Goal: Transaction & Acquisition: Obtain resource

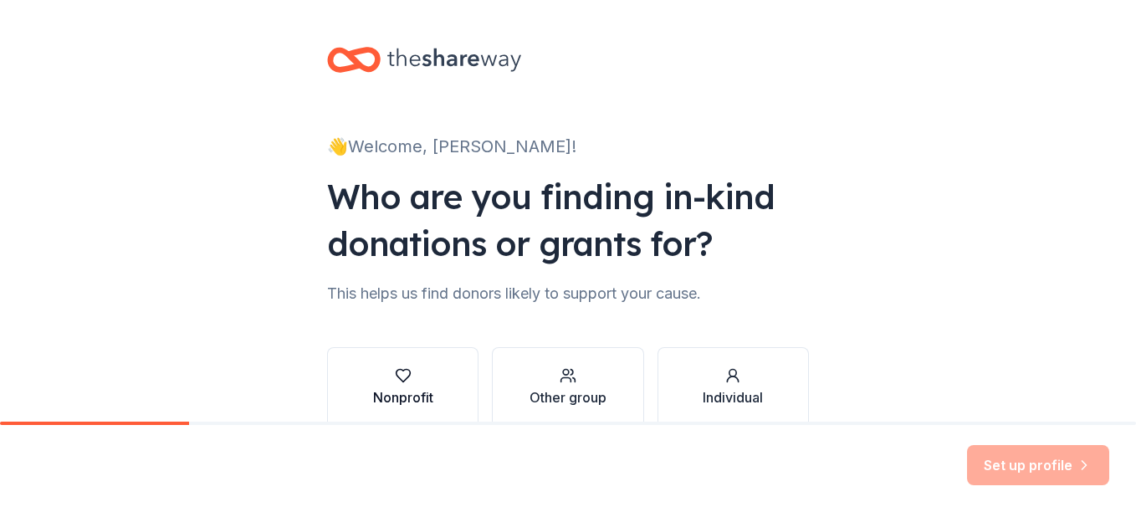
click at [418, 372] on div "button" at bounding box center [403, 375] width 60 height 17
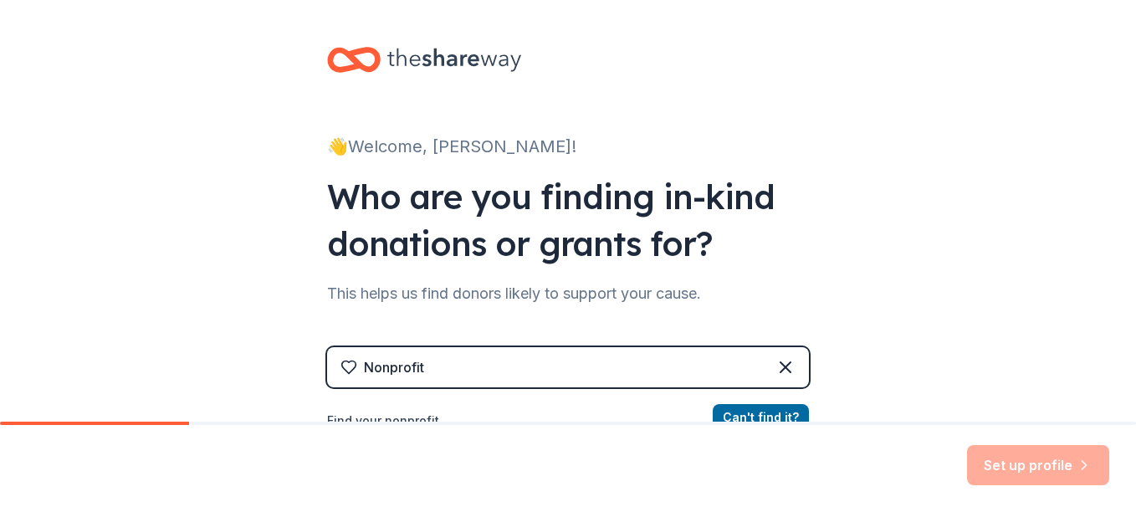
click at [844, 280] on div "👋 Welcome, Becky! Who are you finding in-kind donations or grants for? This hel…" at bounding box center [568, 357] width 1136 height 715
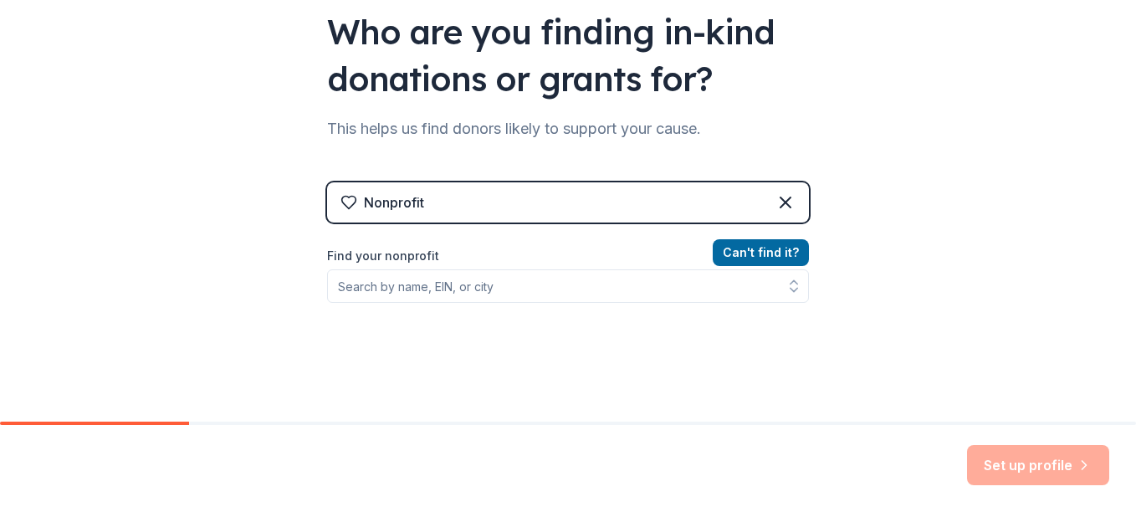
scroll to position [167, 0]
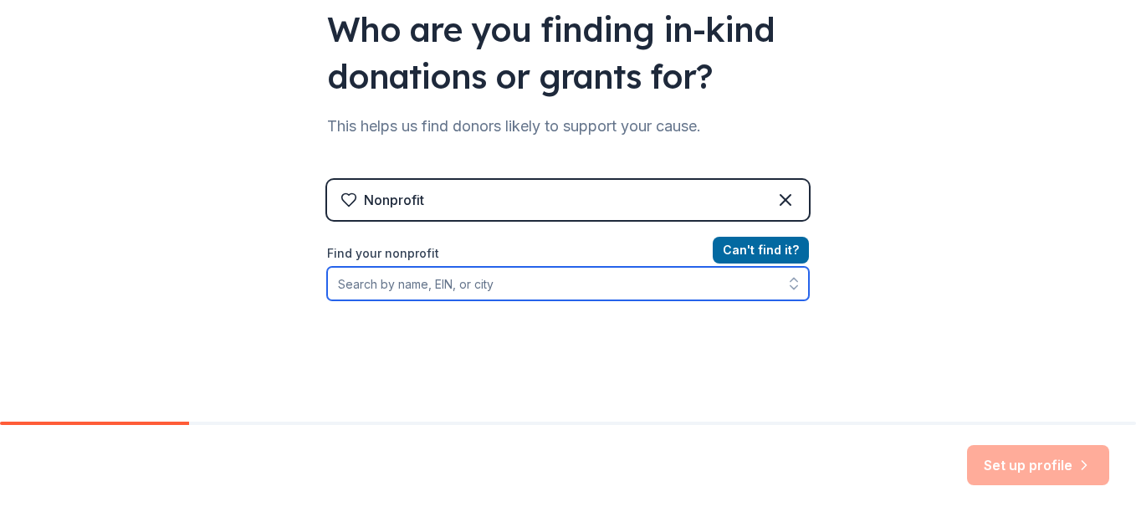
click at [498, 280] on input "Find your nonprofit" at bounding box center [568, 283] width 482 height 33
type input "4"
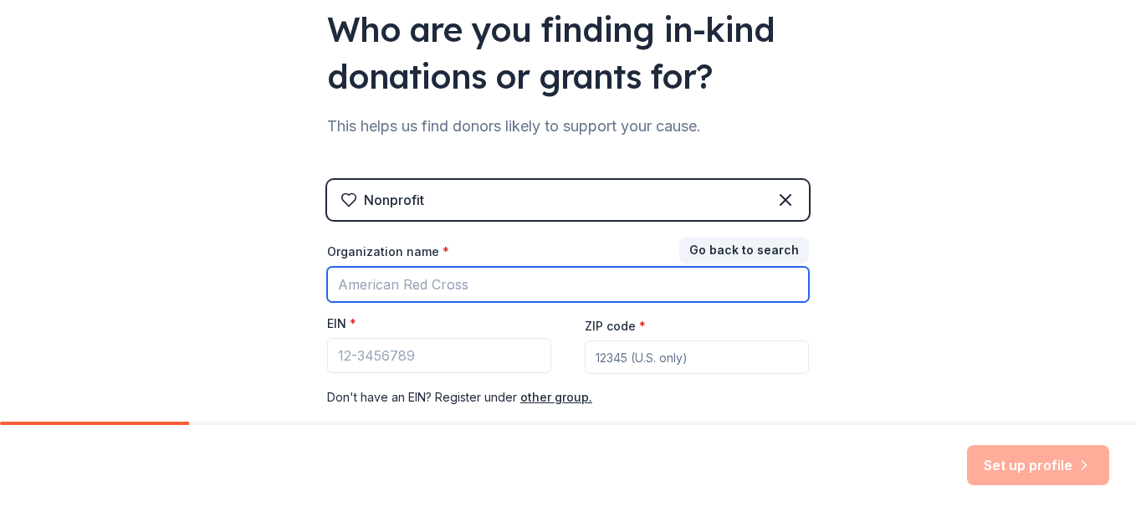
click at [498, 283] on input "Organization name *" at bounding box center [568, 284] width 482 height 35
click at [371, 277] on input "99-4217597" at bounding box center [568, 284] width 482 height 35
click at [428, 286] on input "99-4417597" at bounding box center [568, 284] width 482 height 35
type input "9"
type input "Raindrops Rising Foundation"
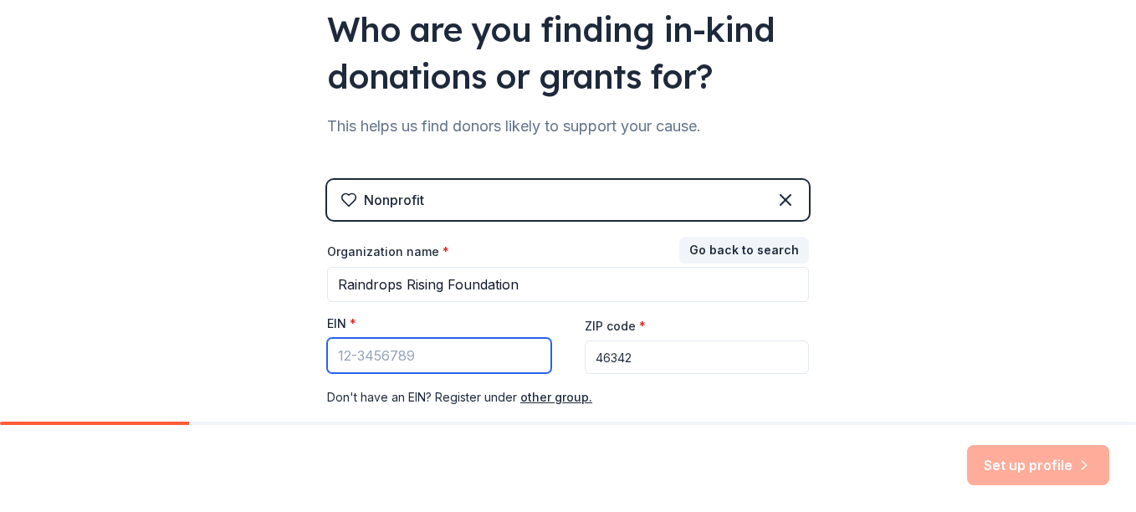
click at [465, 341] on input "EIN *" at bounding box center [439, 355] width 224 height 35
click at [633, 361] on input "46342" at bounding box center [697, 357] width 224 height 33
type input "46383"
click at [444, 347] on input "EIN *" at bounding box center [439, 355] width 224 height 35
type input "99"
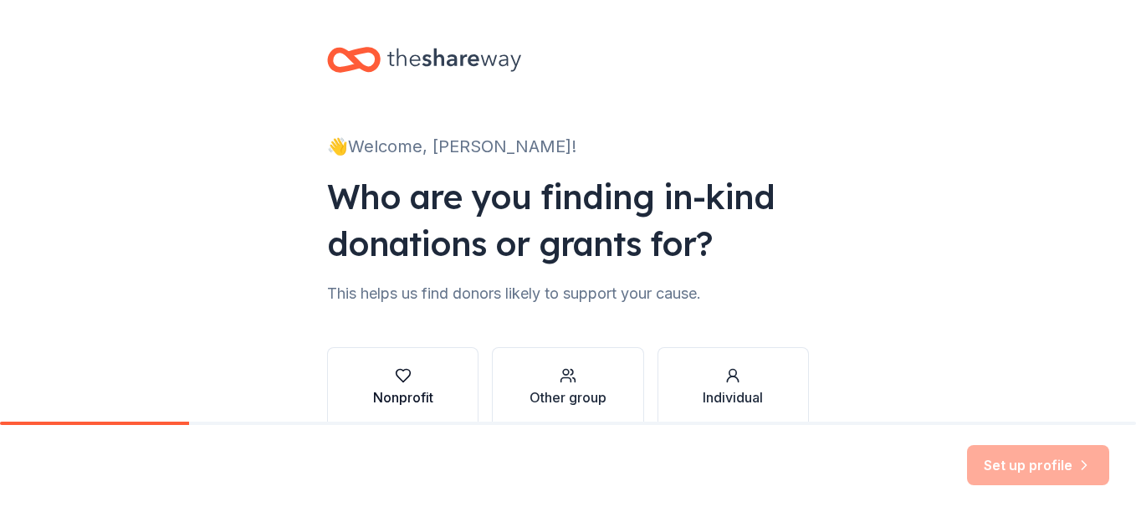
click at [420, 392] on div "Nonprofit" at bounding box center [403, 397] width 60 height 20
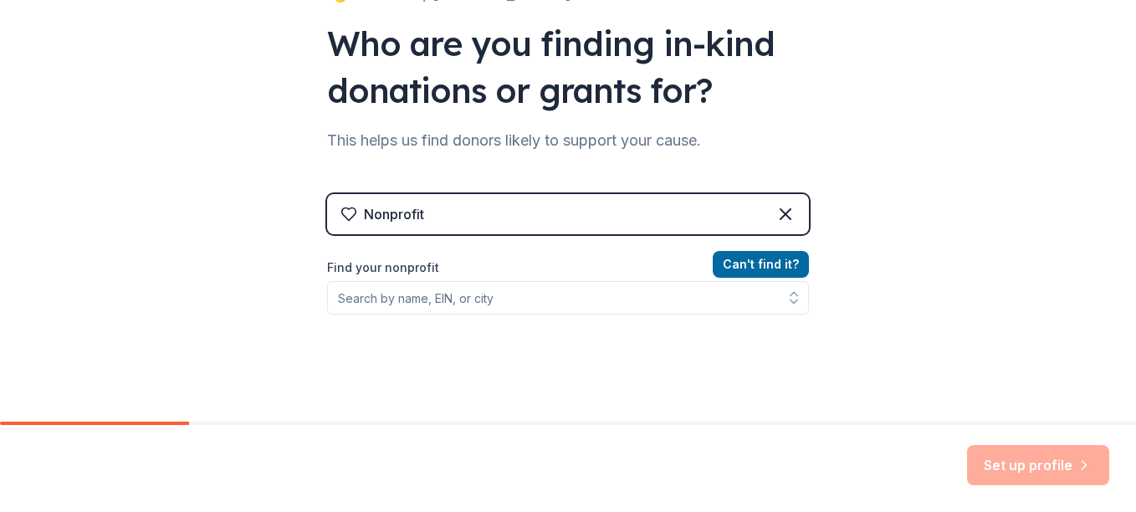
scroll to position [167, 0]
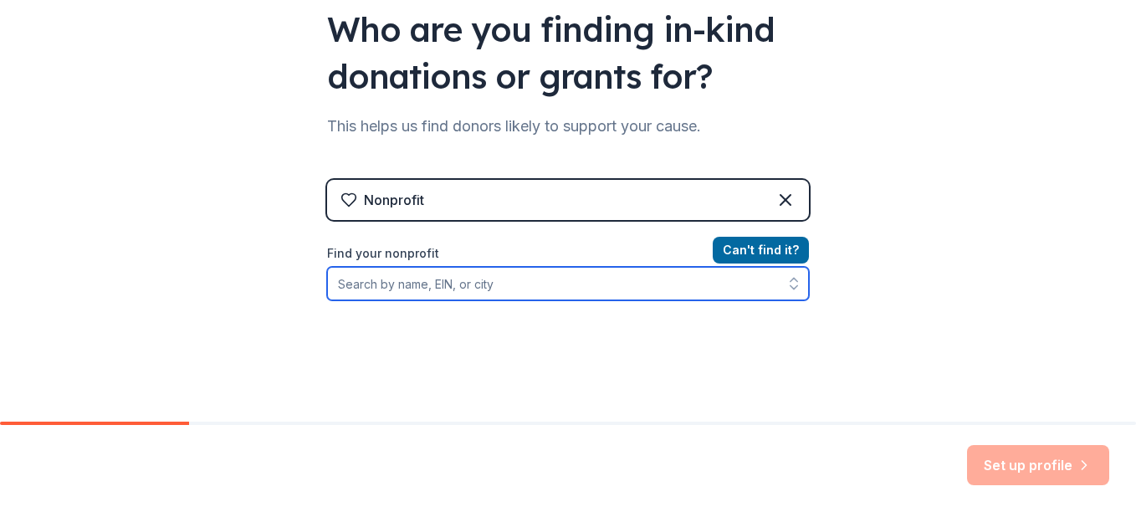
click at [582, 290] on input "Find your nonprofit" at bounding box center [568, 283] width 482 height 33
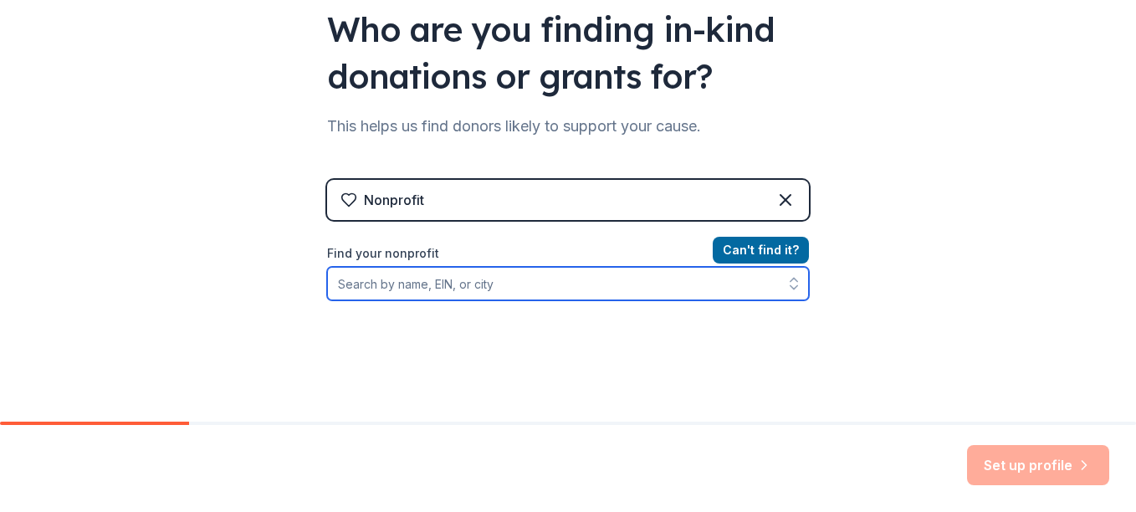
click at [582, 290] on input "Find your nonprofit" at bounding box center [568, 283] width 482 height 33
click at [582, 290] on input "44" at bounding box center [568, 283] width 482 height 33
type input "4"
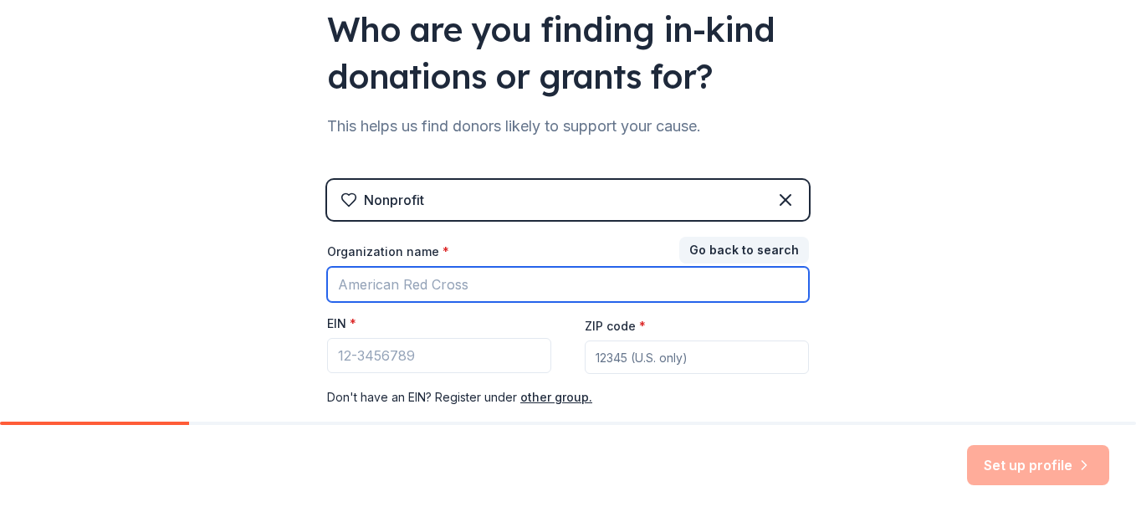
click at [582, 290] on input "Organization name *" at bounding box center [568, 284] width 482 height 35
type input "Raindrops Rising Foundation"
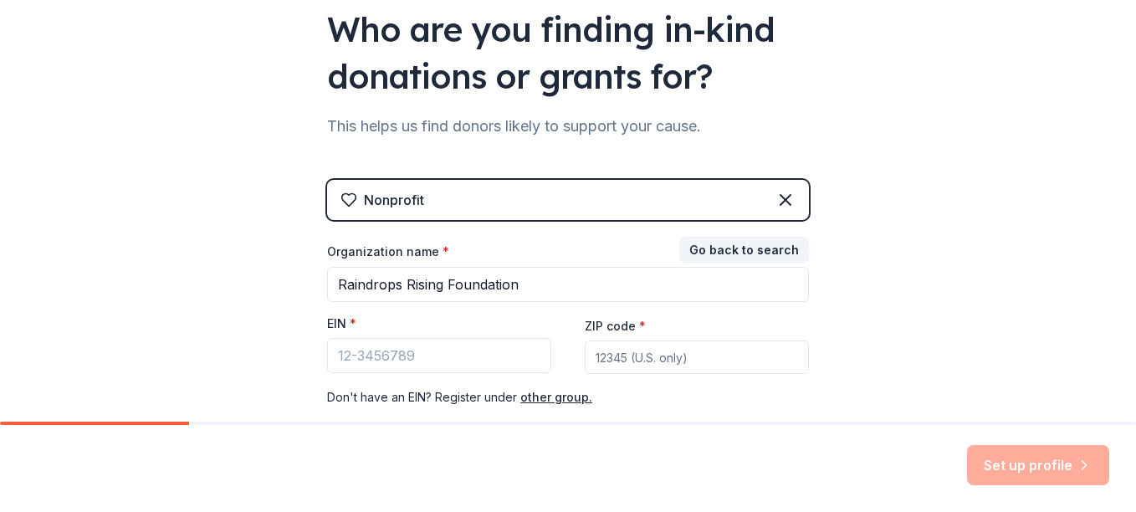
type input "46383"
click at [351, 365] on input "EIN *" at bounding box center [439, 355] width 224 height 35
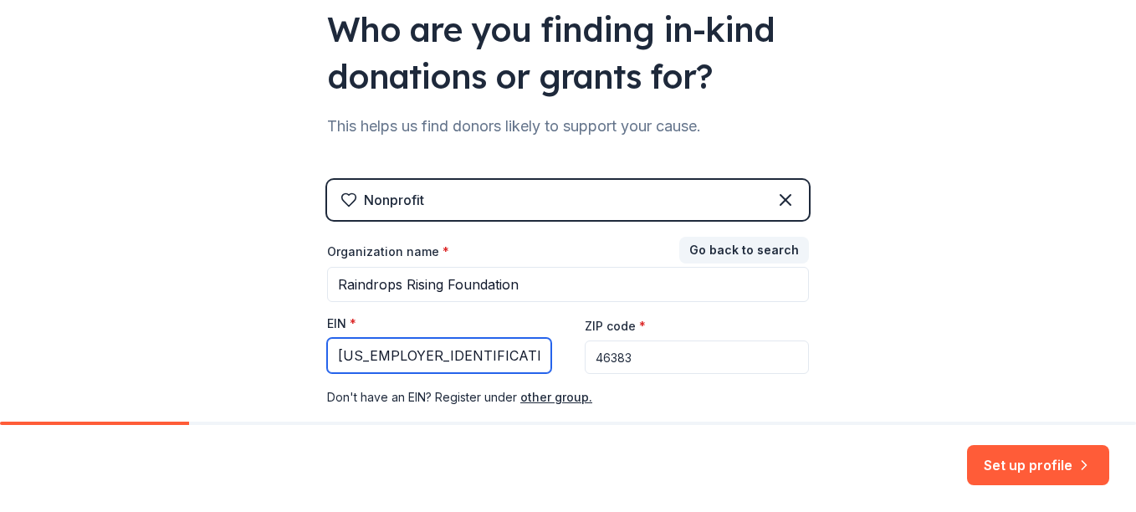
type input "99-4412597"
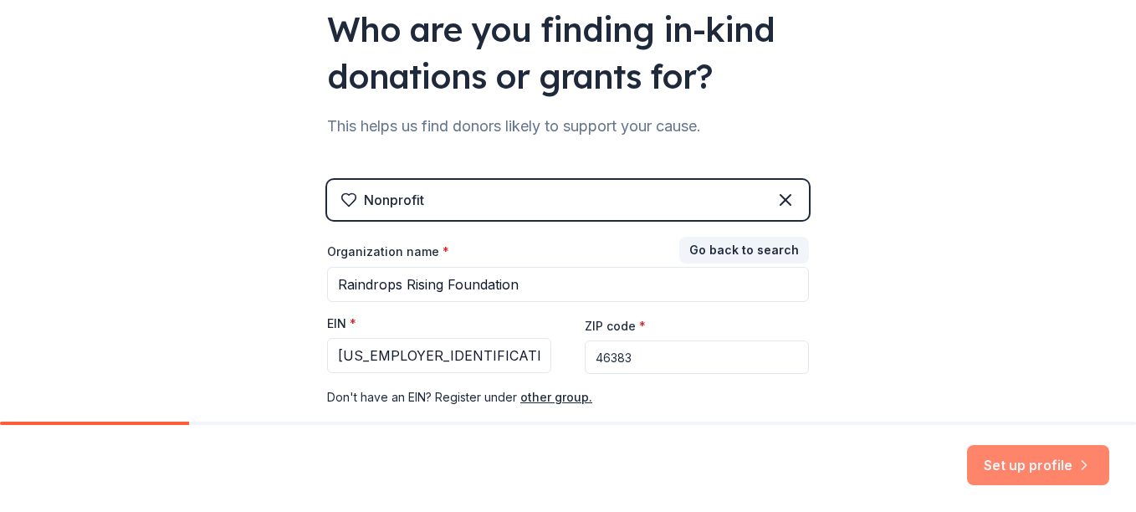
click at [1008, 461] on button "Set up profile" at bounding box center [1038, 465] width 142 height 40
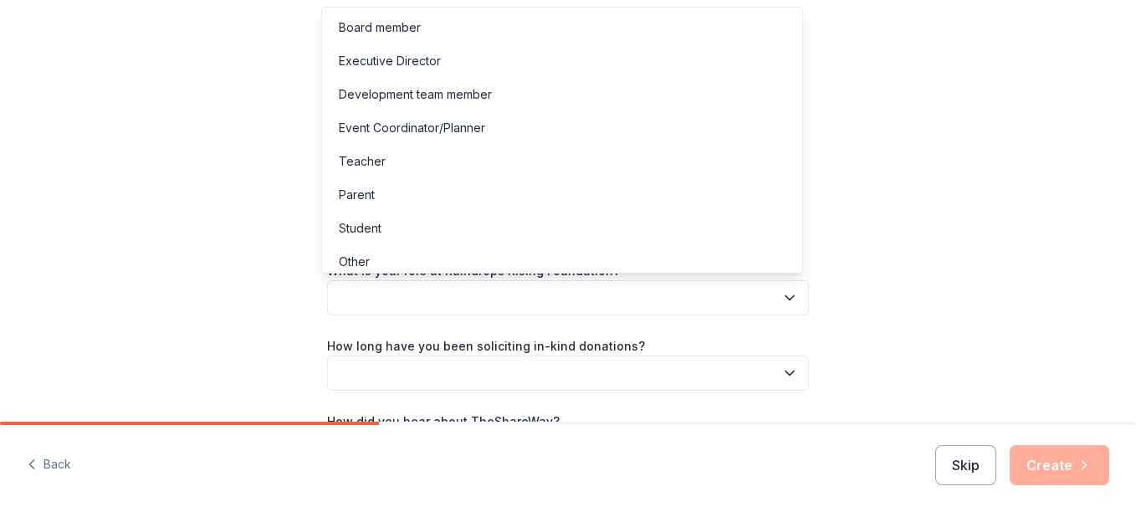
click at [772, 297] on button "button" at bounding box center [568, 297] width 482 height 35
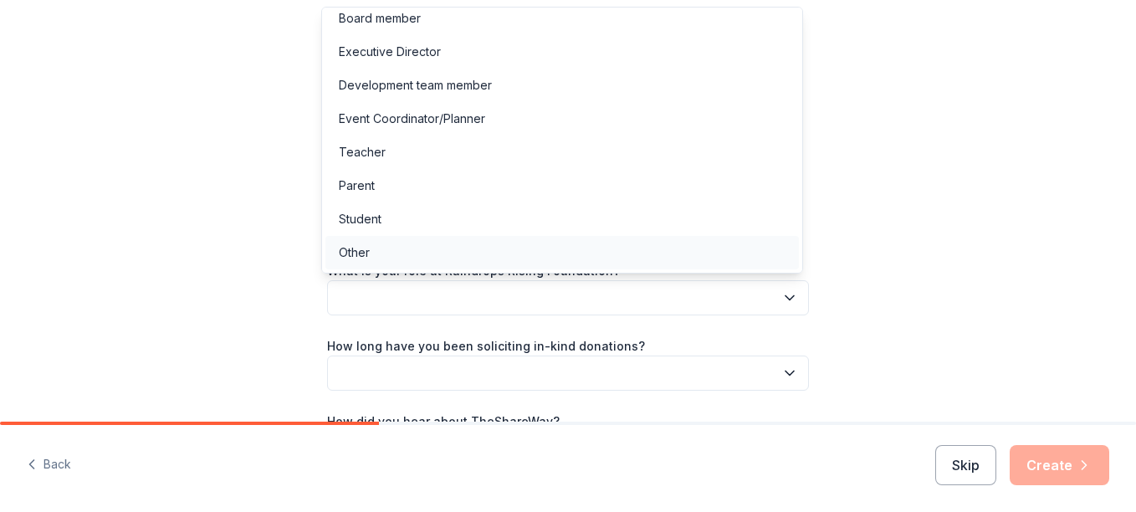
click at [458, 264] on div "Other" at bounding box center [563, 252] width 474 height 33
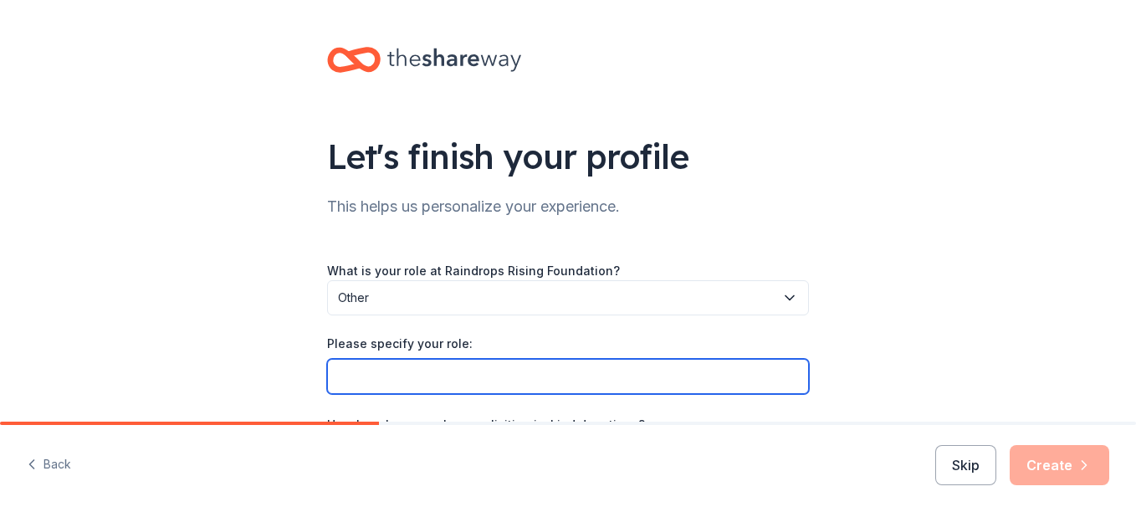
click at [435, 378] on input "Please specify your role:" at bounding box center [568, 376] width 482 height 35
type input "Board Secretary"
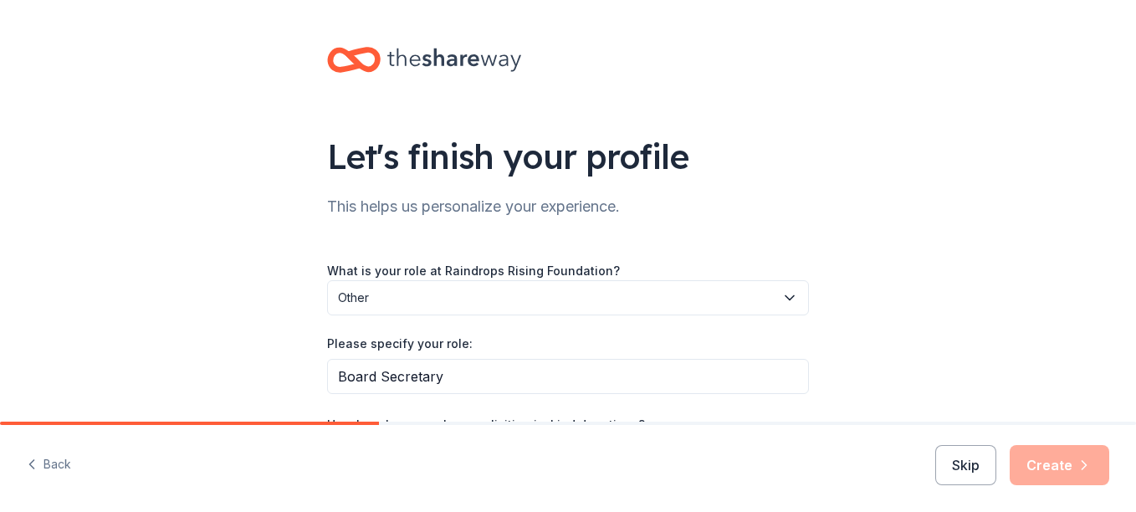
click at [1015, 233] on div "Let's finish your profile This helps us personalize your experience. What is yo…" at bounding box center [568, 312] width 1136 height 625
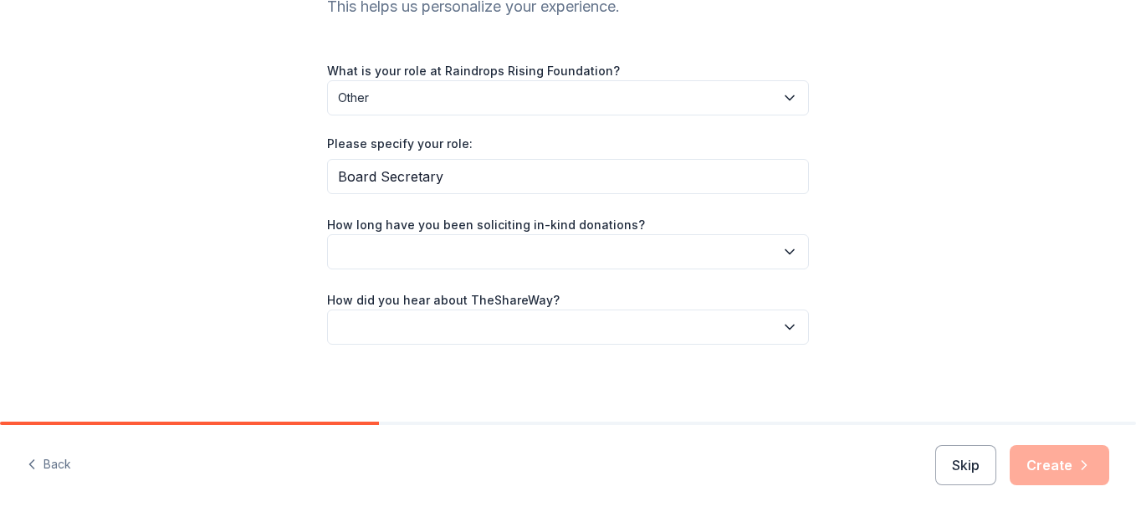
scroll to position [201, 0]
click at [720, 259] on button "button" at bounding box center [568, 250] width 482 height 35
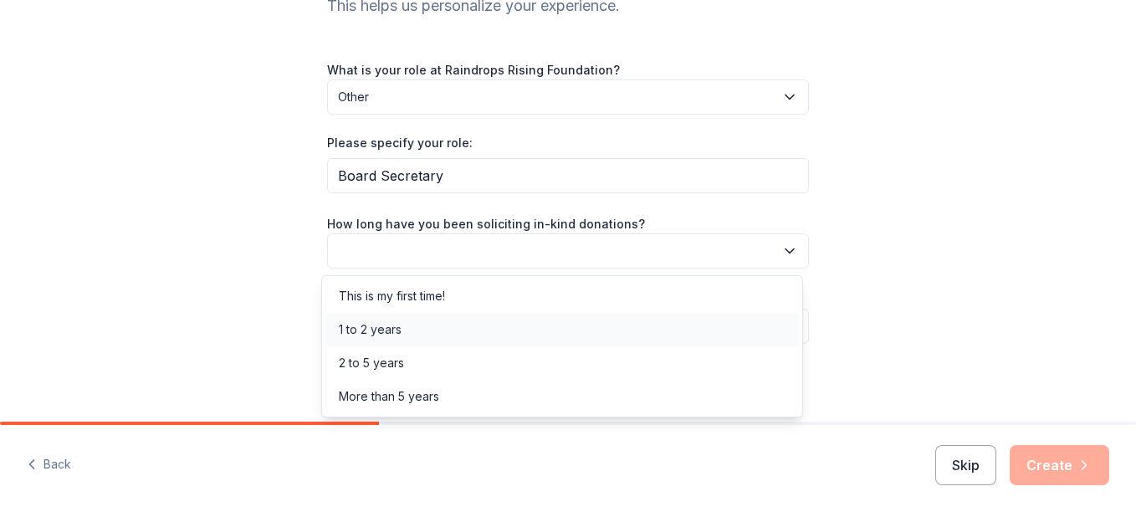
click at [549, 335] on div "1 to 2 years" at bounding box center [563, 329] width 474 height 33
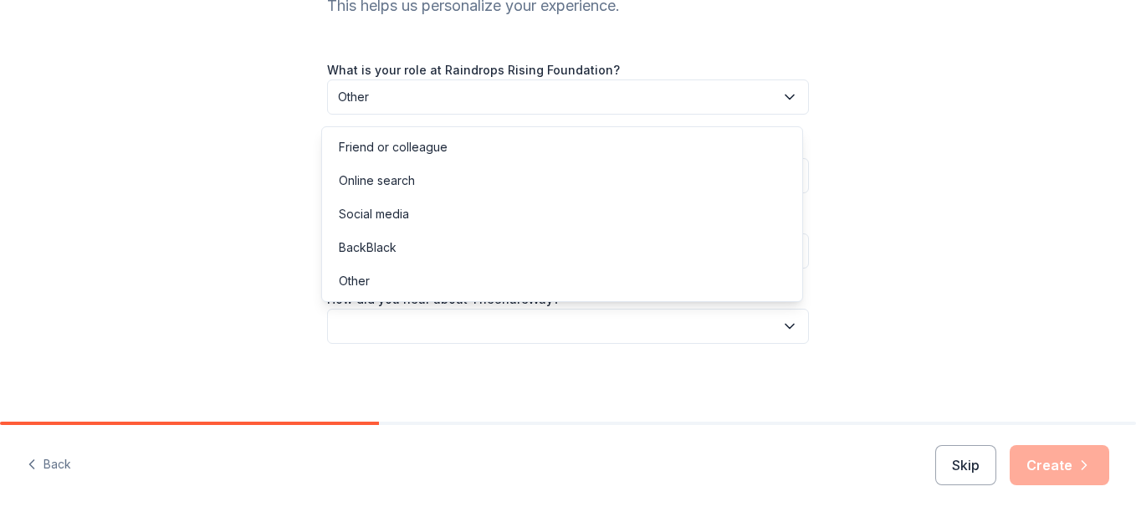
click at [557, 323] on button "button" at bounding box center [568, 326] width 482 height 35
click at [525, 193] on div "Online search" at bounding box center [563, 180] width 474 height 33
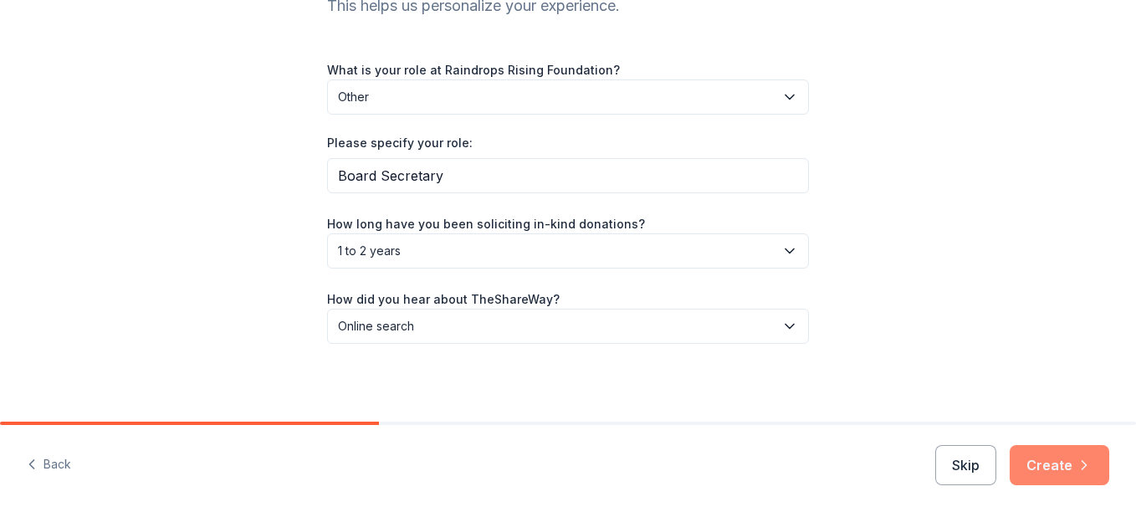
click at [1062, 452] on button "Create" at bounding box center [1060, 465] width 100 height 40
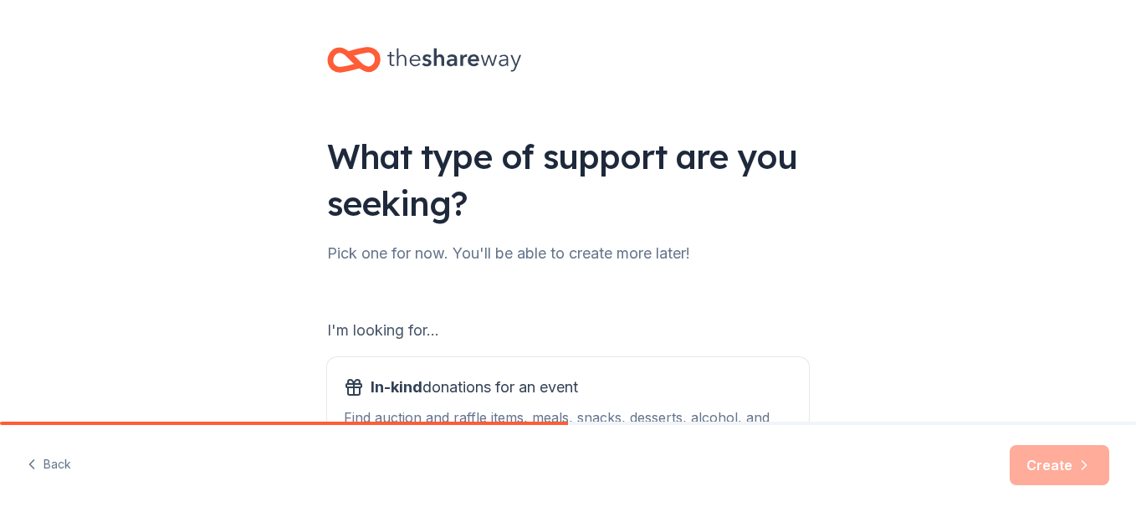
click at [958, 368] on div "What type of support are you seeking? Pick one for now. You'll be able to creat…" at bounding box center [568, 337] width 1136 height 675
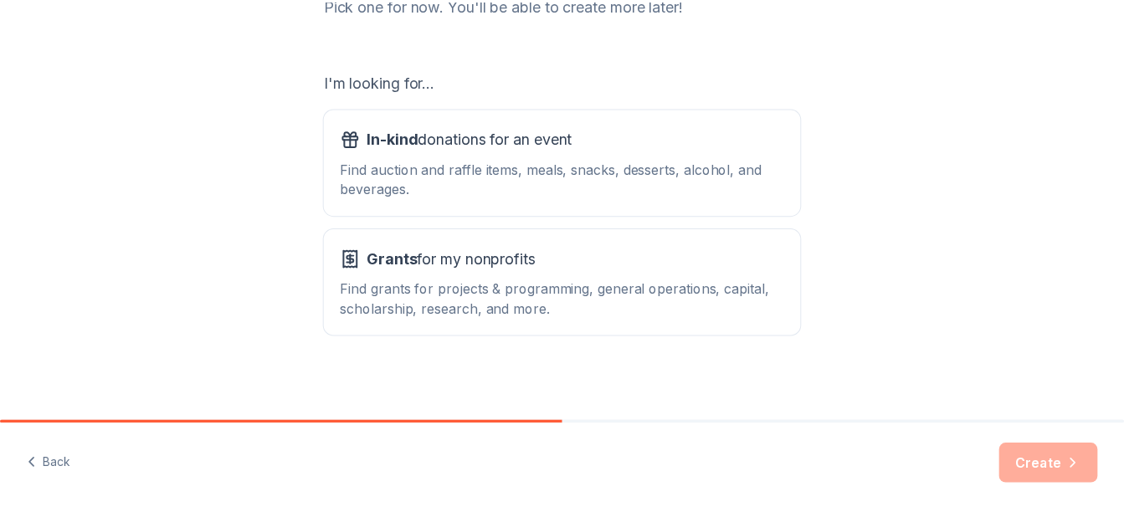
scroll to position [254, 0]
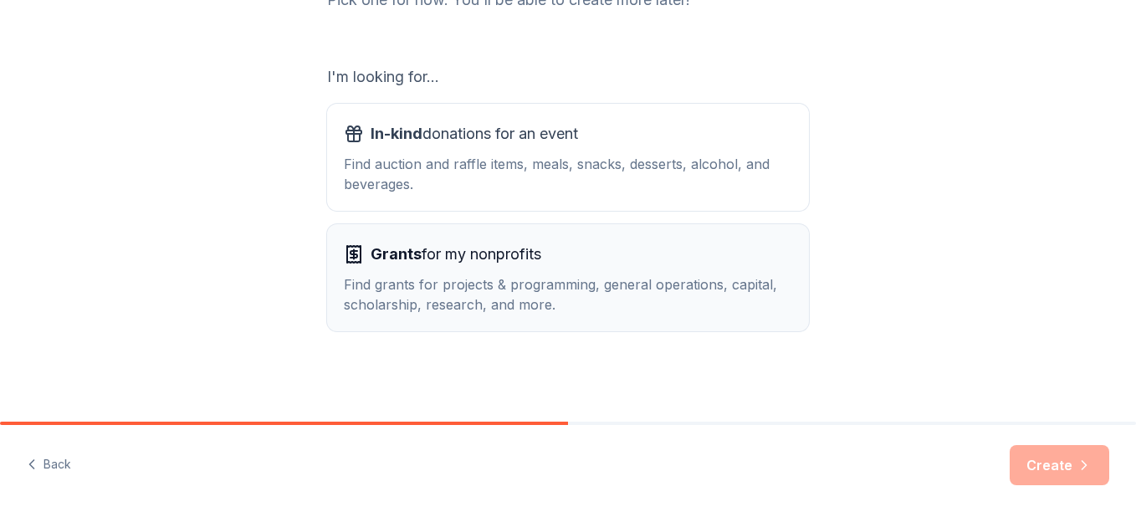
click at [630, 269] on div "Grants for my nonprofits Find grants for projects & programming, general operat…" at bounding box center [568, 278] width 449 height 74
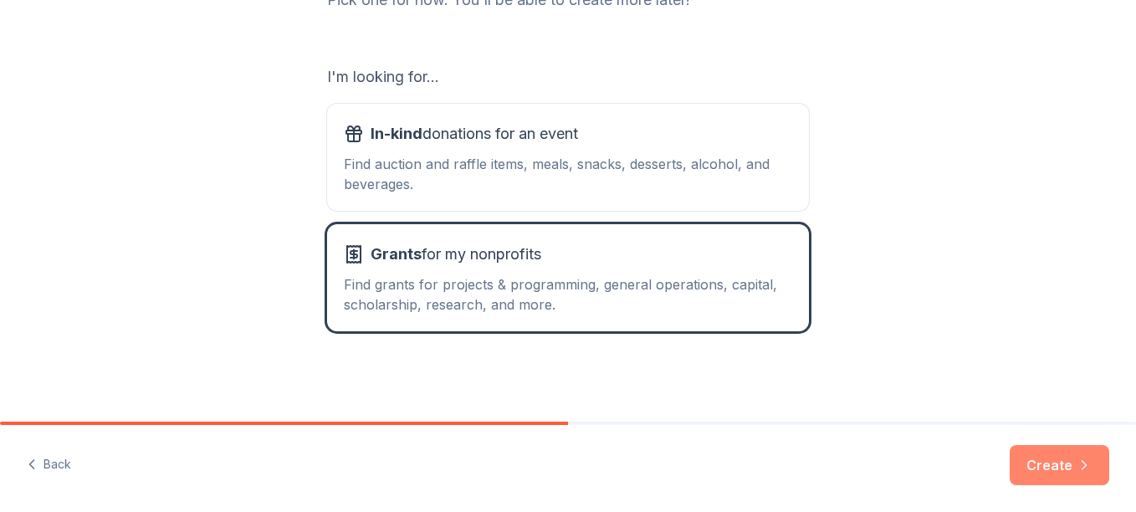
drag, startPoint x: 1037, startPoint y: 452, endPoint x: 1038, endPoint y: 469, distance: 17.7
click at [1038, 469] on button "Create" at bounding box center [1060, 465] width 100 height 40
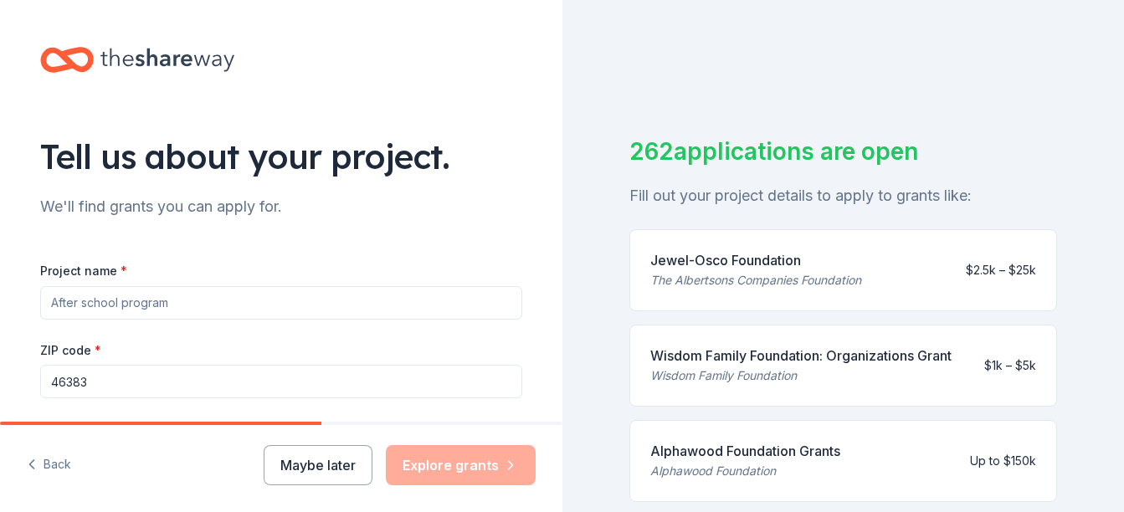
click at [287, 299] on input "Project name *" at bounding box center [281, 302] width 482 height 33
type input "R"
type input "Survivor Assistance"
click at [407, 248] on div "Project name * Survivor Assistance ZIP code * 46383 What type of grants are you…" at bounding box center [281, 476] width 482 height 486
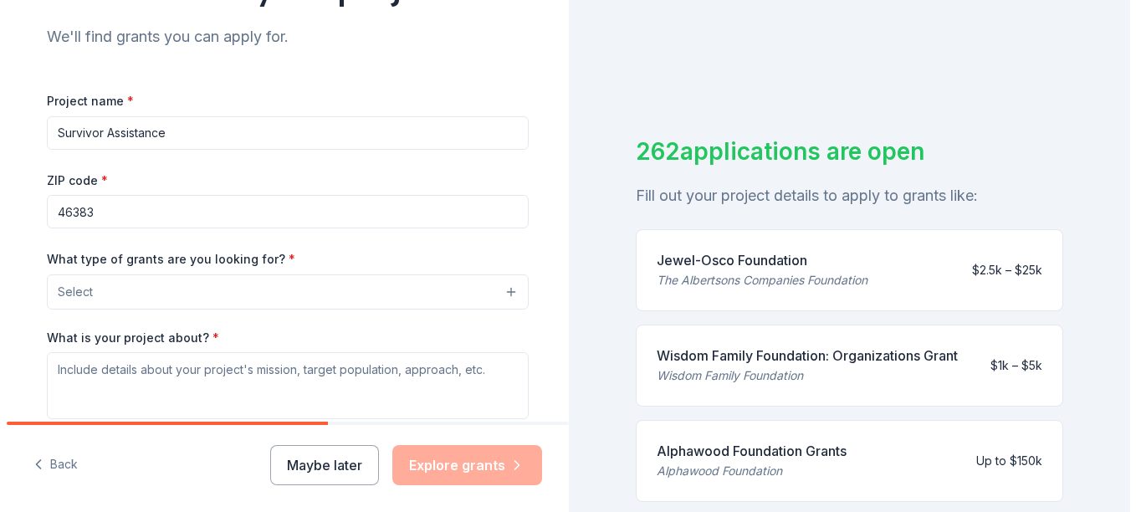
scroll to position [201, 0]
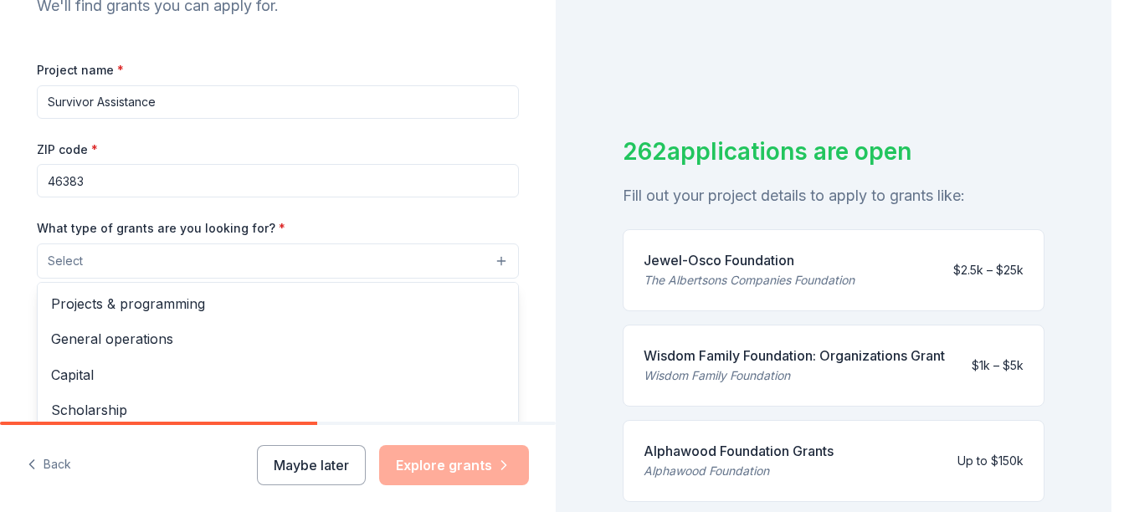
click at [399, 264] on button "Select" at bounding box center [278, 261] width 482 height 35
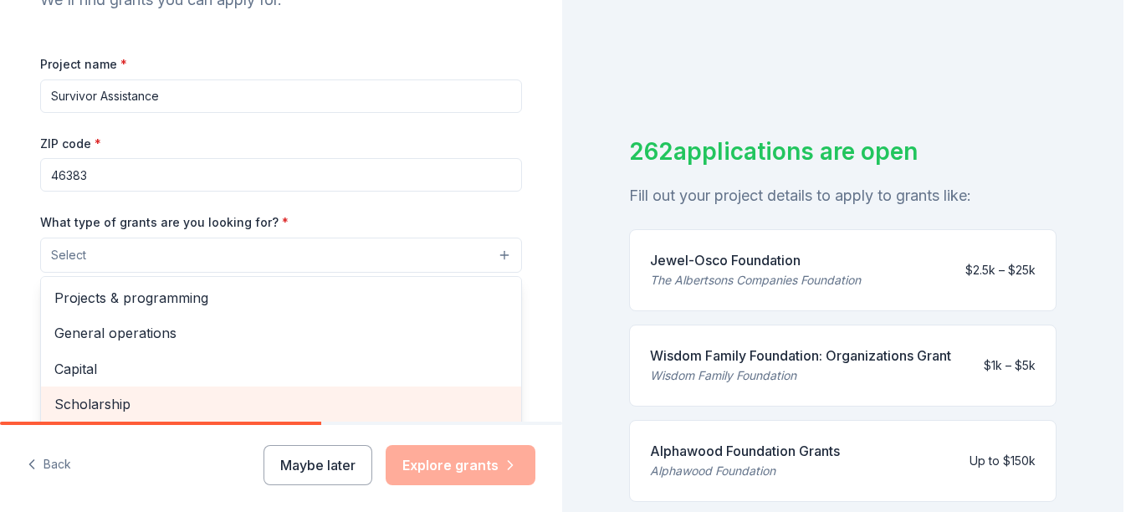
scroll to position [243, 0]
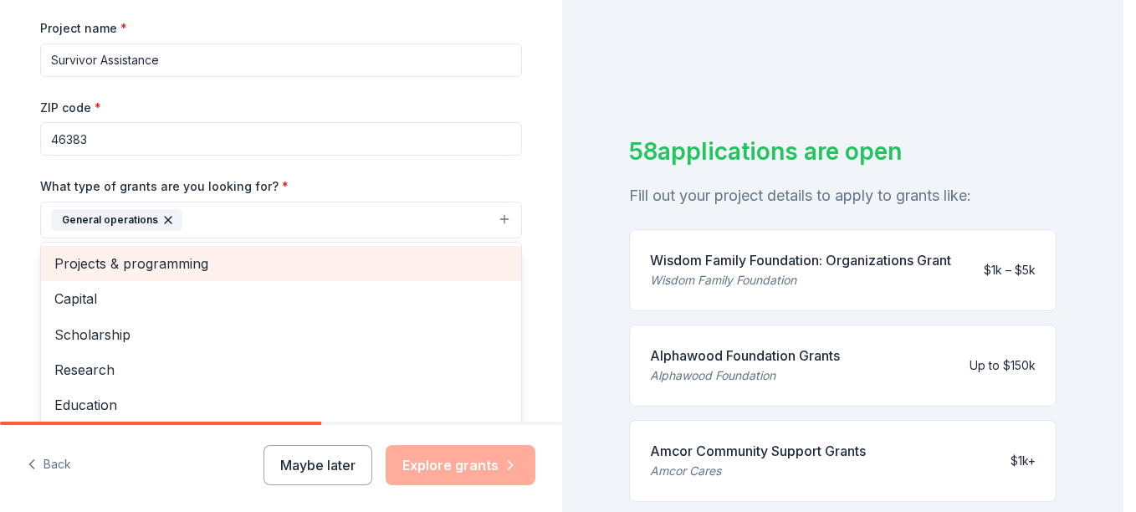
click at [295, 263] on span "Projects & programming" at bounding box center [281, 264] width 454 height 22
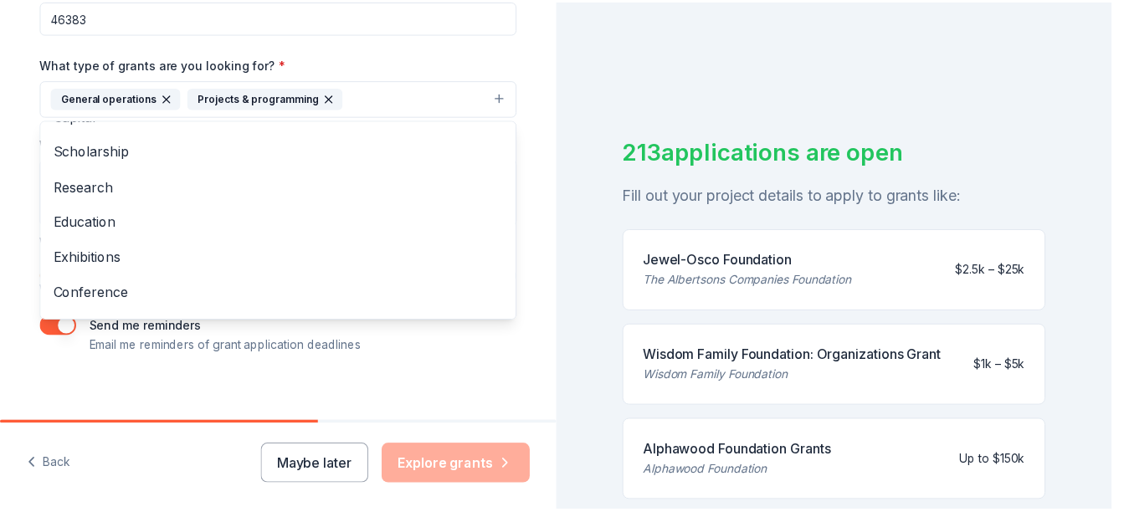
scroll to position [0, 0]
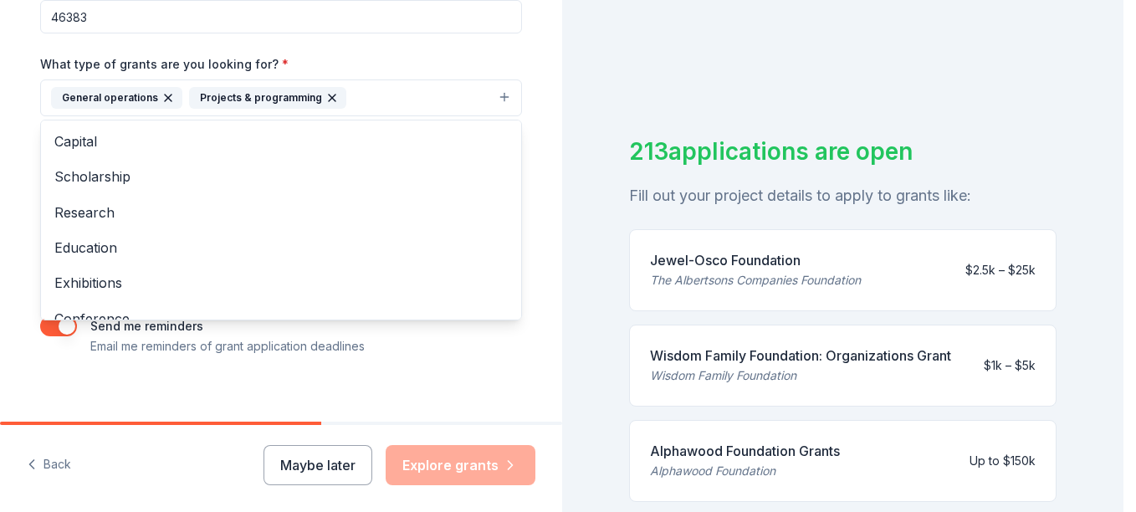
click at [428, 359] on div "Tell us about your project. We'll find grants you can apply for. Project name *…" at bounding box center [281, 36] width 536 height 802
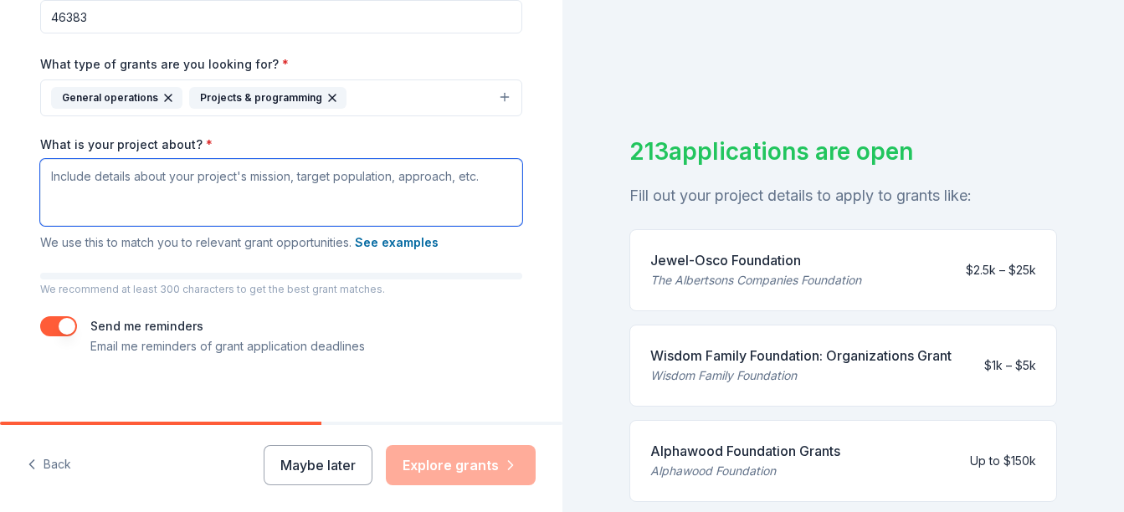
click at [384, 175] on textarea "What is your project about? *" at bounding box center [281, 192] width 482 height 67
paste textarea "Raindrops Rising Foundation 2308 Alan Drive Valparaiso, IN 46383 raindropsrisin…"
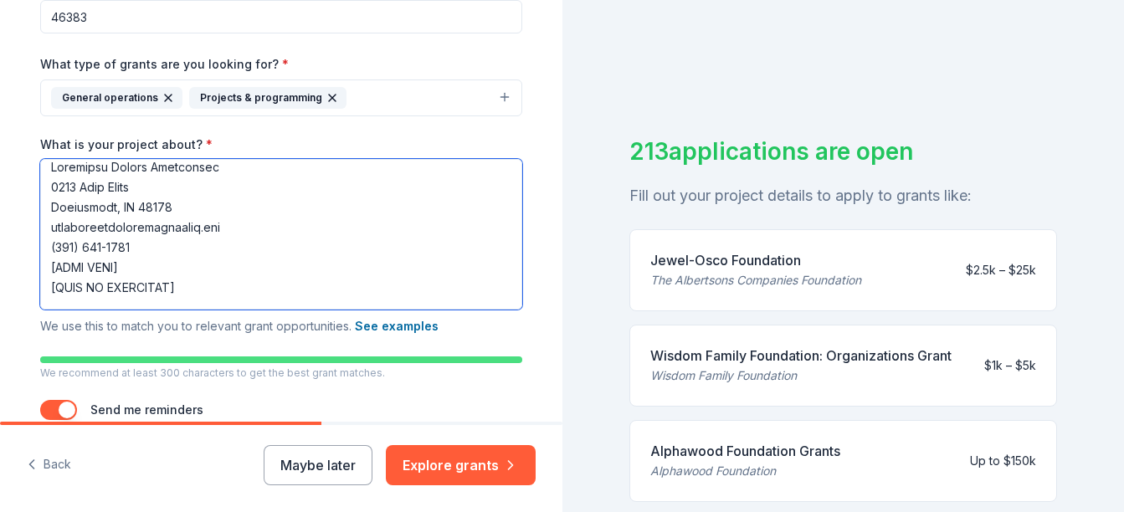
scroll to position [16, 0]
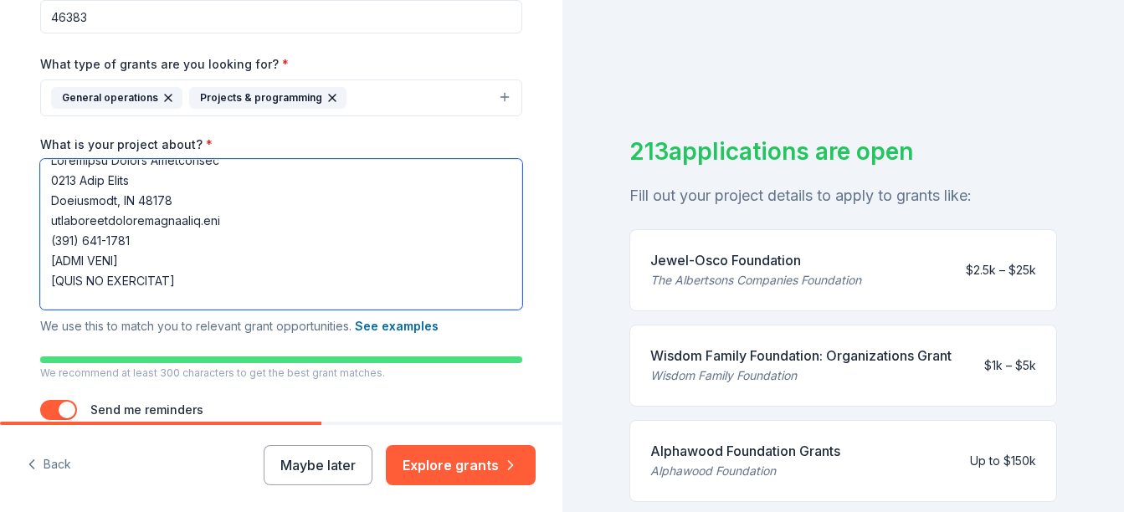
click at [168, 282] on textarea "What is your project about? *" at bounding box center [281, 234] width 482 height 151
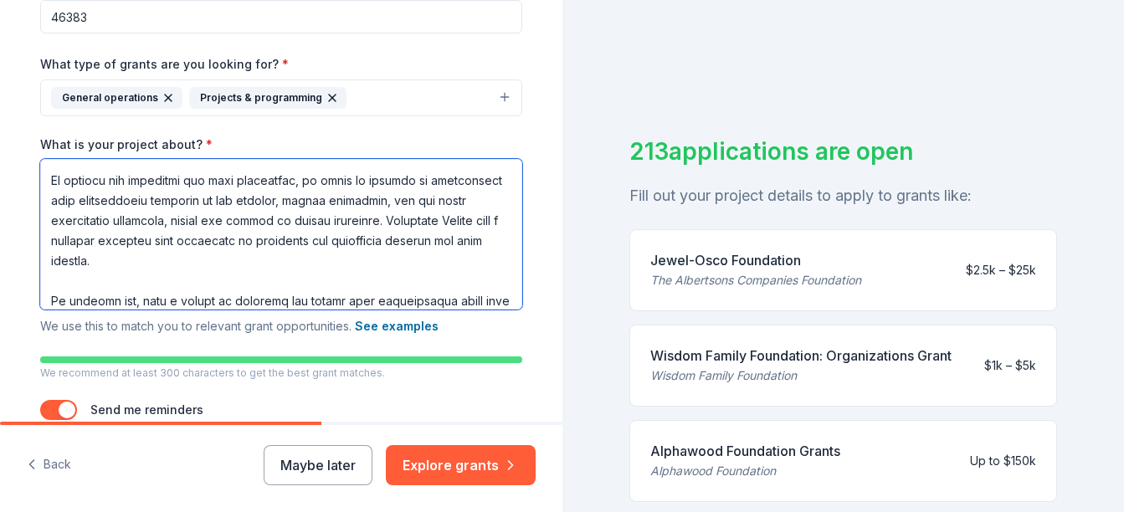
scroll to position [598, 0]
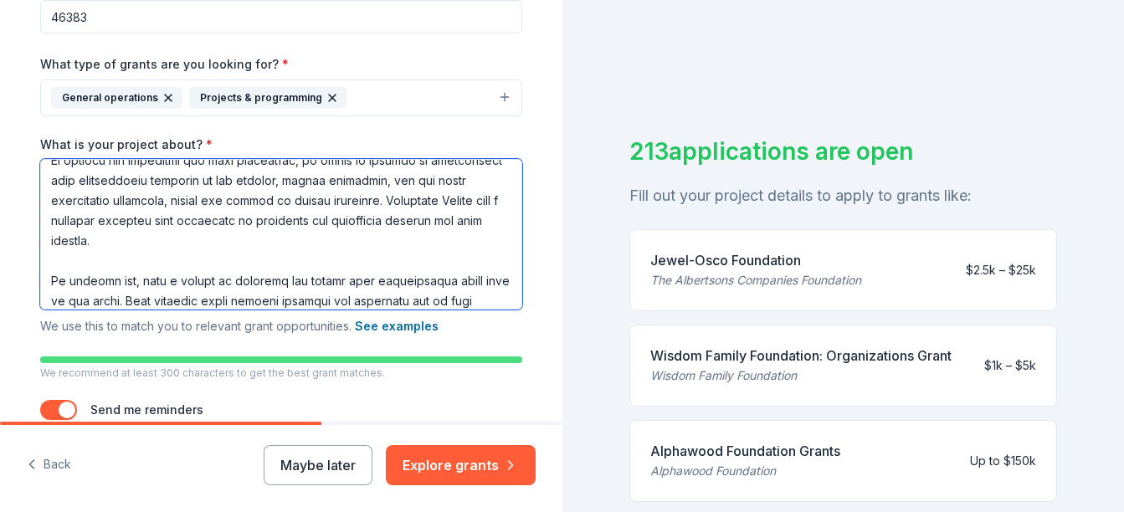
click at [253, 278] on textarea "What is your project about? *" at bounding box center [281, 234] width 482 height 151
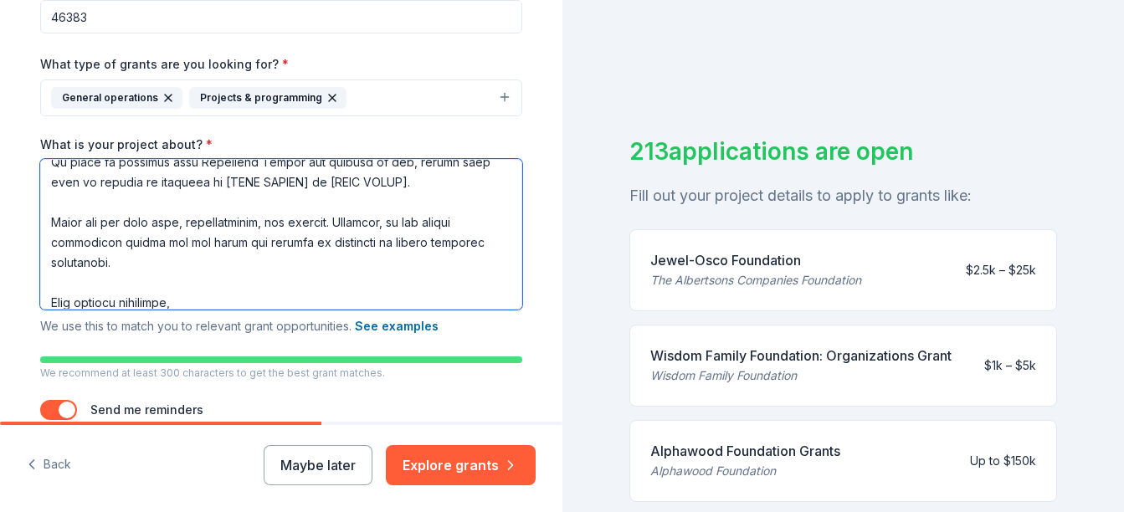
scroll to position [929, 0]
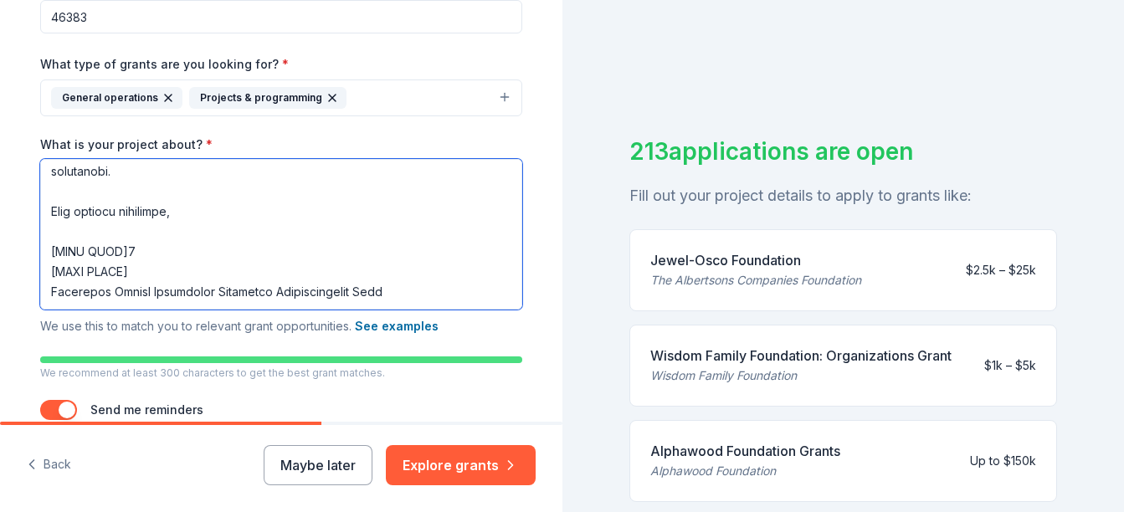
drag, startPoint x: 47, startPoint y: 218, endPoint x: 263, endPoint y: 304, distance: 232.5
click at [263, 304] on textarea "What is your project about? *" at bounding box center [281, 234] width 482 height 151
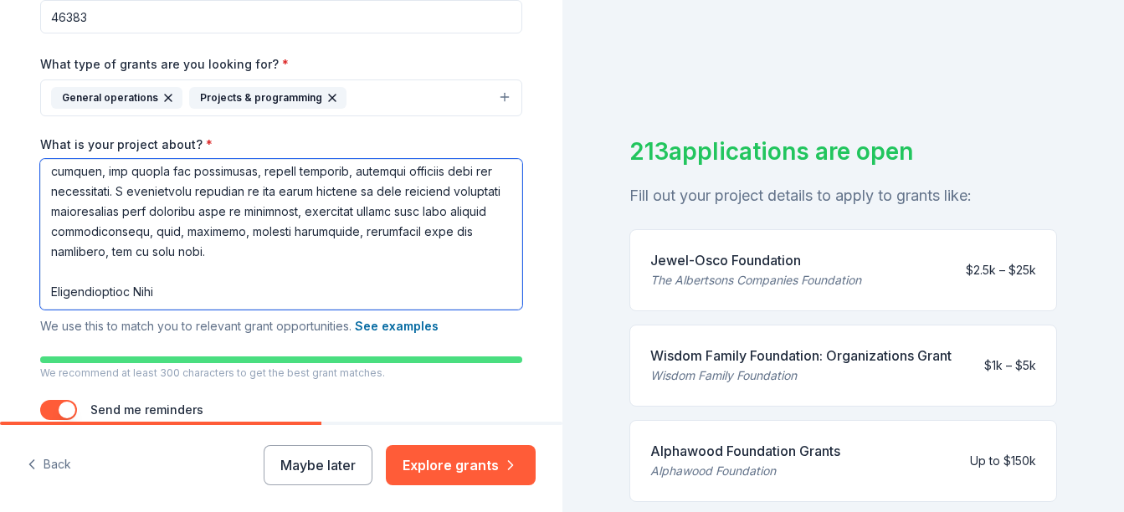
scroll to position [507, 0]
click at [214, 300] on textarea "What is your project about? *" at bounding box center [281, 234] width 482 height 151
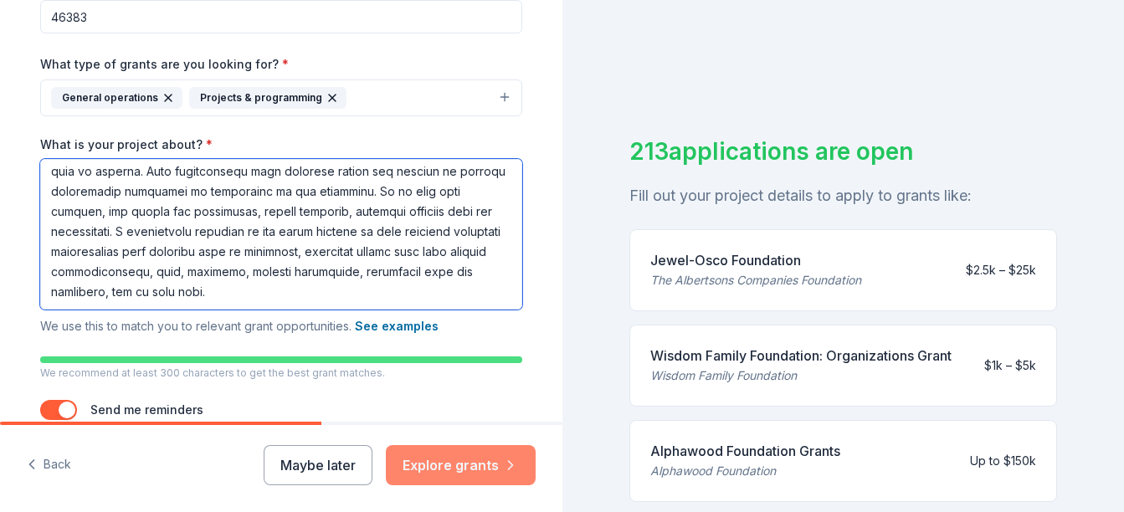
type textarea "To whom it may concern, I hope this letter finds you well! On behalf of Raindro…"
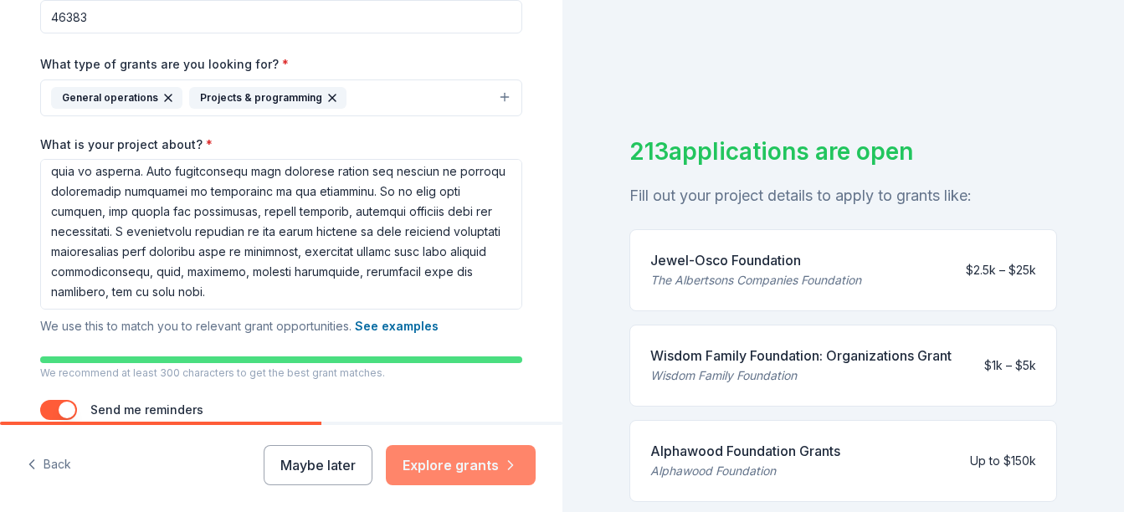
click at [452, 460] on button "Explore grants" at bounding box center [461, 465] width 150 height 40
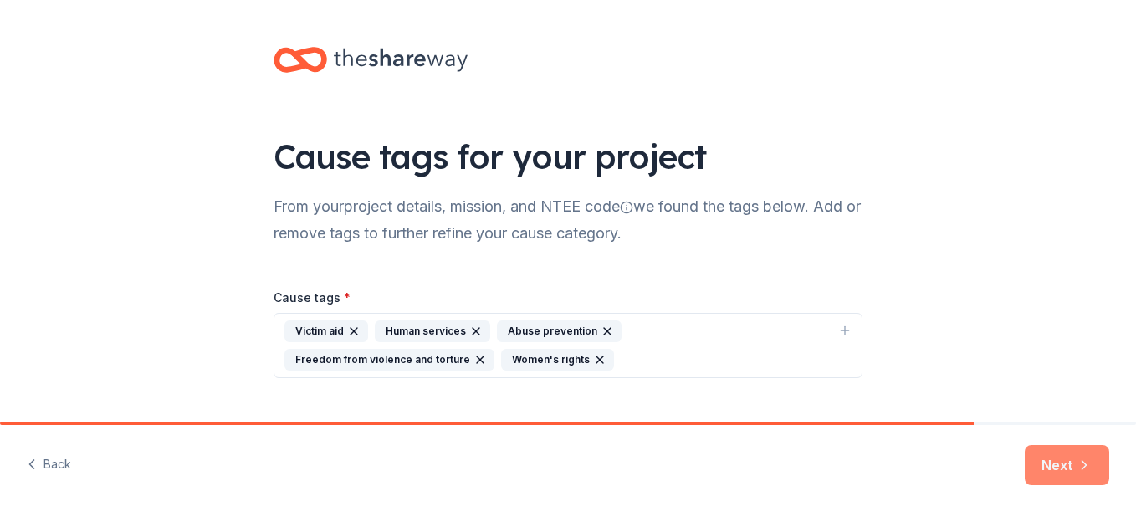
click at [1050, 463] on button "Next" at bounding box center [1067, 465] width 85 height 40
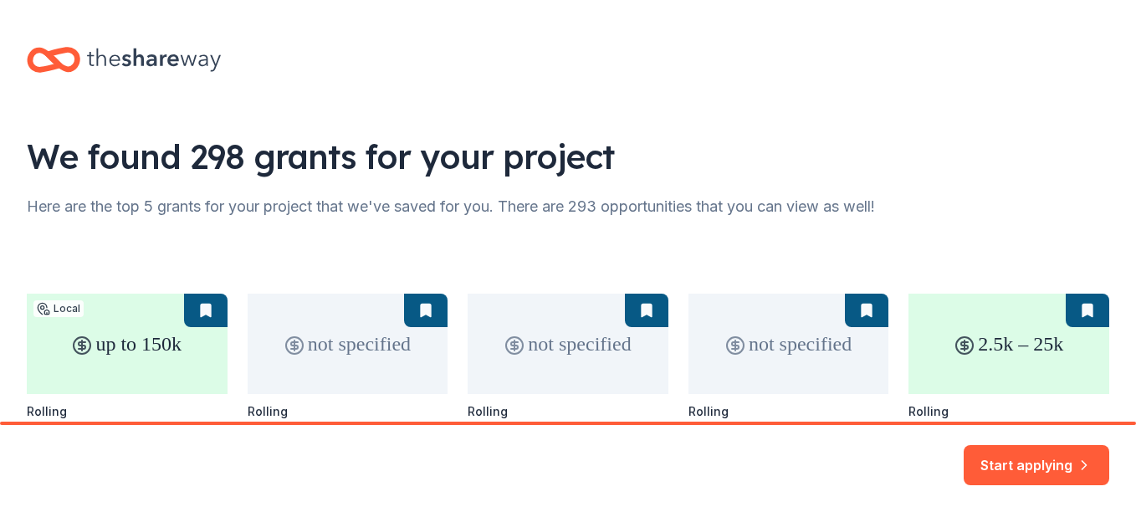
click at [1004, 345] on div "up to 150k Local Rolling Alphawood Foundation Grants Alphawood Foundation Human…" at bounding box center [568, 418] width 1083 height 249
click at [1035, 456] on button "Start applying" at bounding box center [1037, 455] width 146 height 40
click at [1035, 456] on div "Start applying" at bounding box center [1037, 465] width 146 height 40
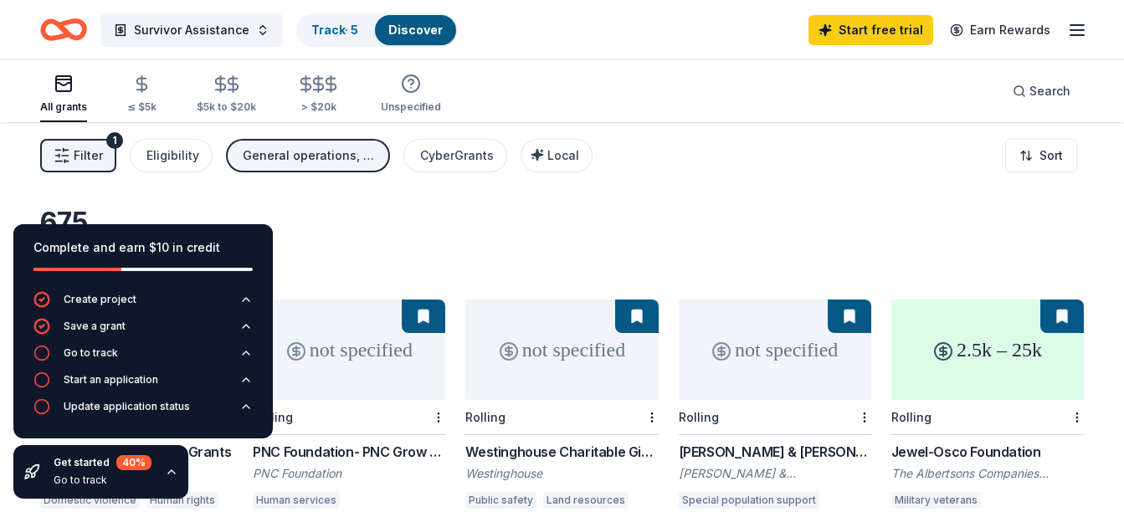
click at [306, 228] on div "675 results in Valparaiso, IN" at bounding box center [561, 243] width 1043 height 74
click at [246, 295] on icon "button" at bounding box center [245, 299] width 13 height 13
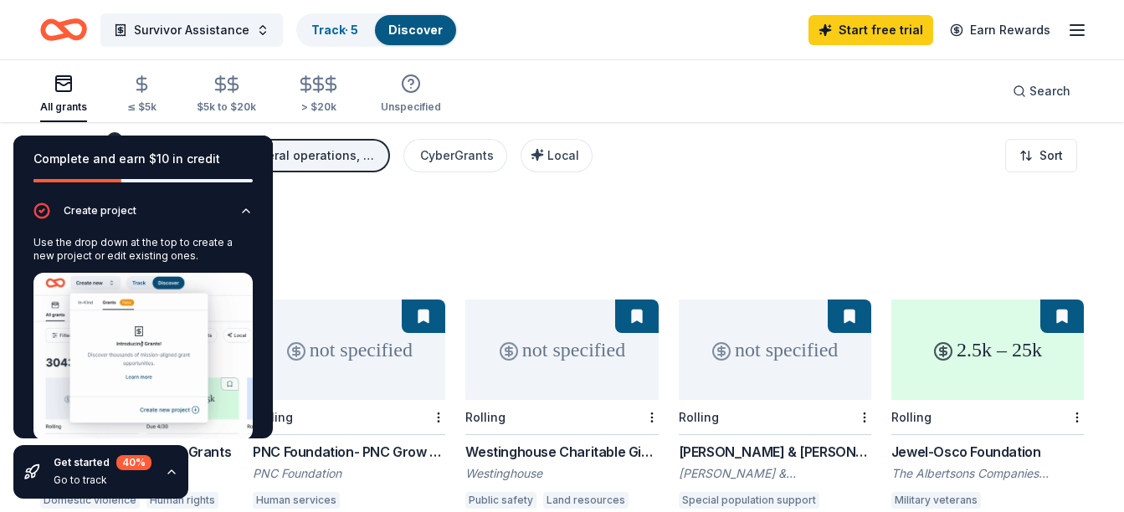
click at [171, 464] on div "Get started 40 % Go to track" at bounding box center [100, 472] width 175 height 54
click at [391, 210] on div "675 results in Valparaiso, IN" at bounding box center [561, 243] width 1043 height 74
click at [268, 90] on div "All grants ≤ $5k $5k to $20k > $20k Unspecified" at bounding box center [240, 94] width 401 height 55
click at [132, 465] on div "40 %" at bounding box center [133, 462] width 35 height 15
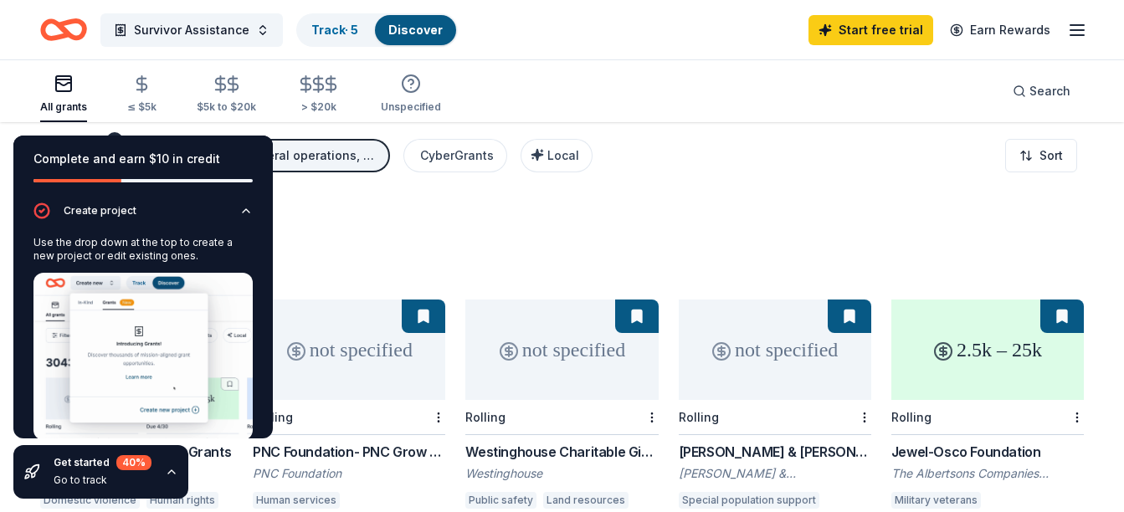
click at [167, 469] on icon "button" at bounding box center [171, 471] width 13 height 13
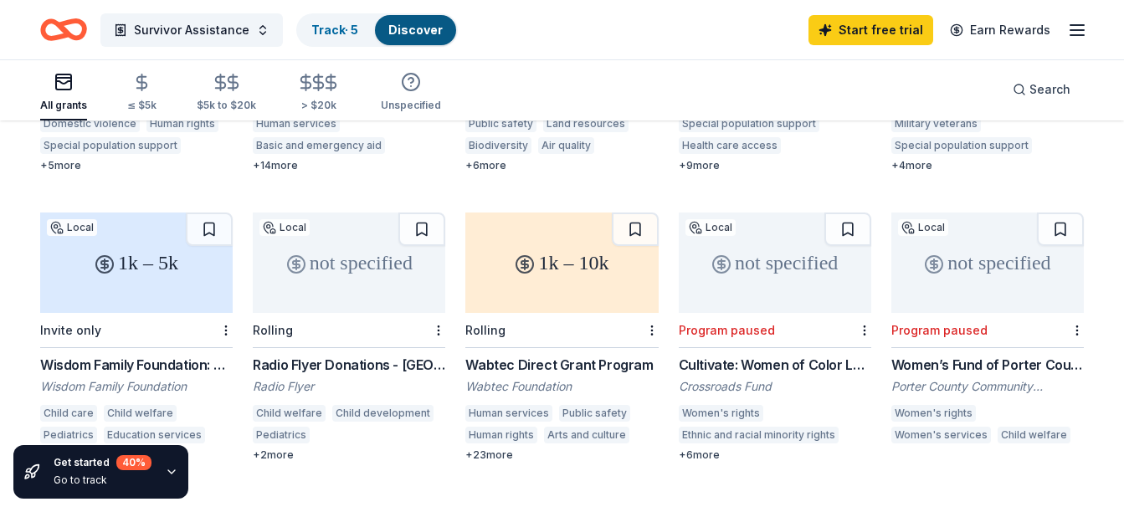
scroll to position [402, 0]
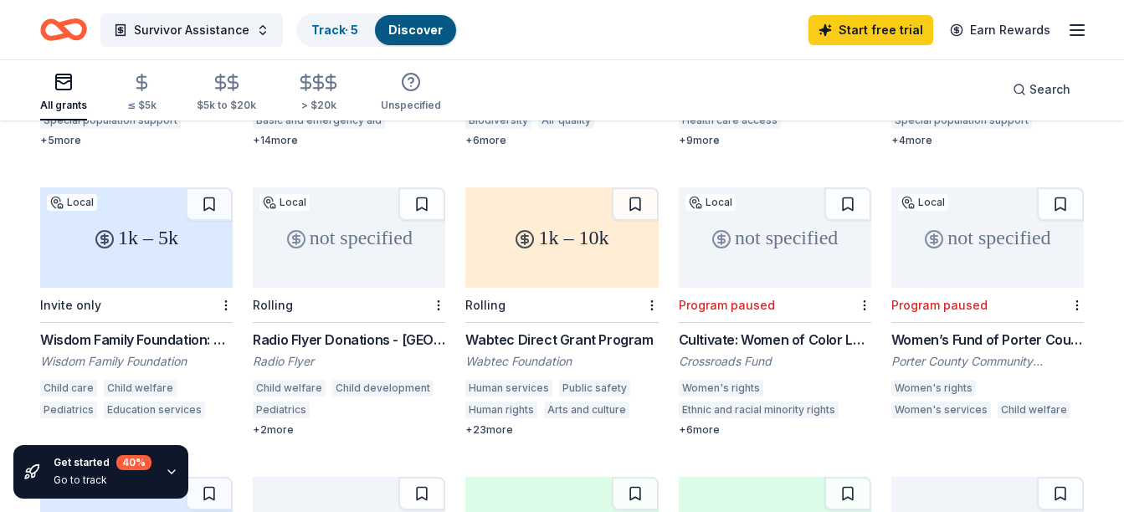
click at [546, 330] on div "Wabtec Direct Grant Program" at bounding box center [561, 340] width 192 height 20
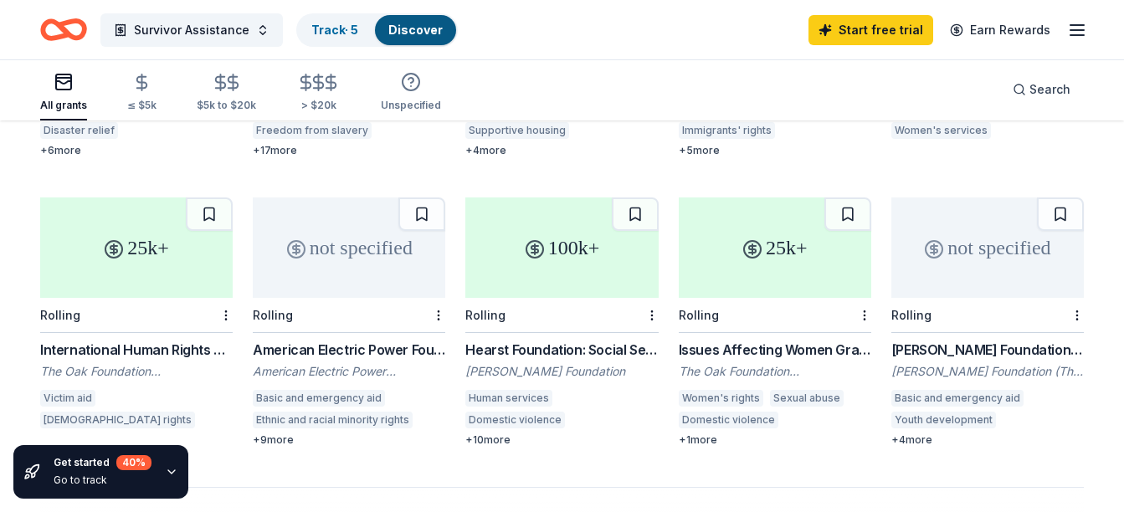
scroll to position [1004, 0]
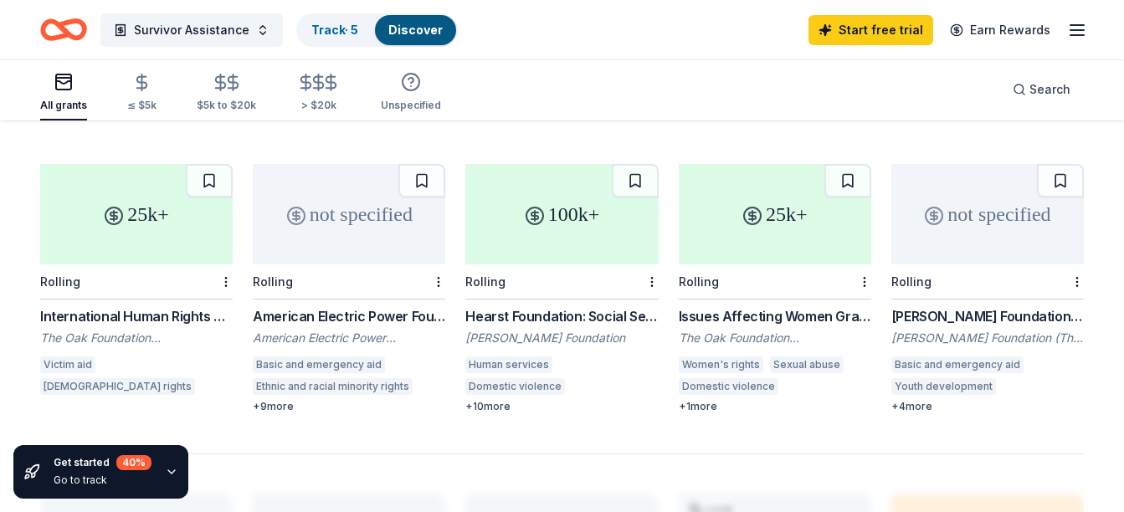
click at [536, 306] on div "Hearst Foundation: Social Service Grant" at bounding box center [561, 316] width 192 height 20
drag, startPoint x: 748, startPoint y: 300, endPoint x: 726, endPoint y: 291, distance: 23.3
click at [726, 306] on div "Issues Affecting Women Grant Programme" at bounding box center [775, 316] width 192 height 20
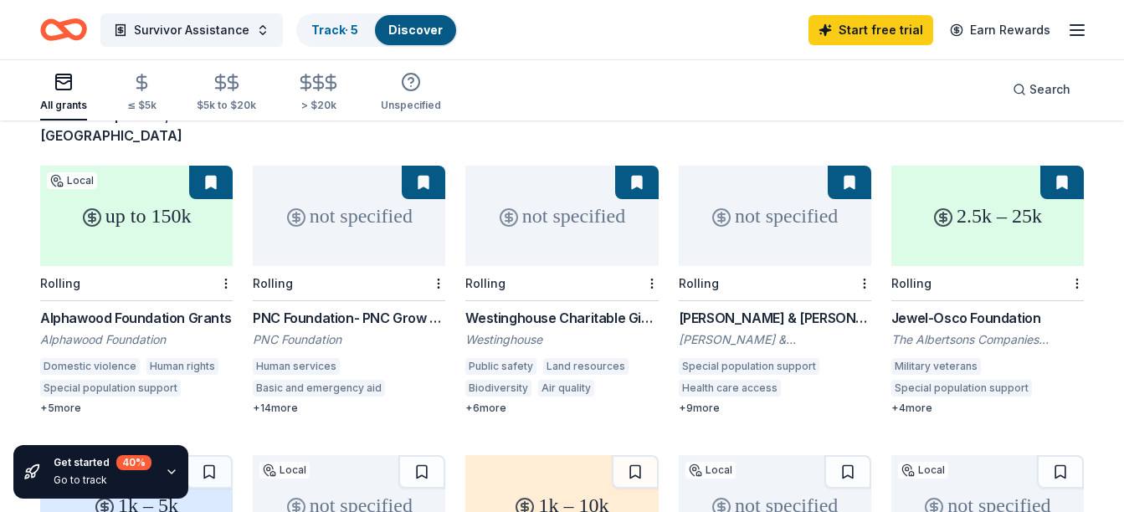
scroll to position [100, 0]
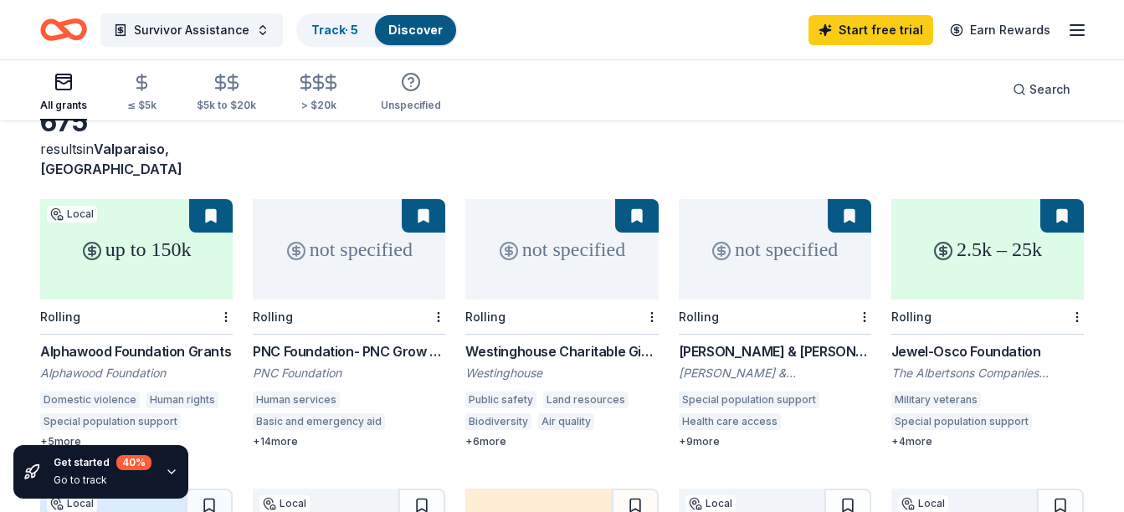
click at [130, 233] on div "up to 150k" at bounding box center [136, 249] width 192 height 100
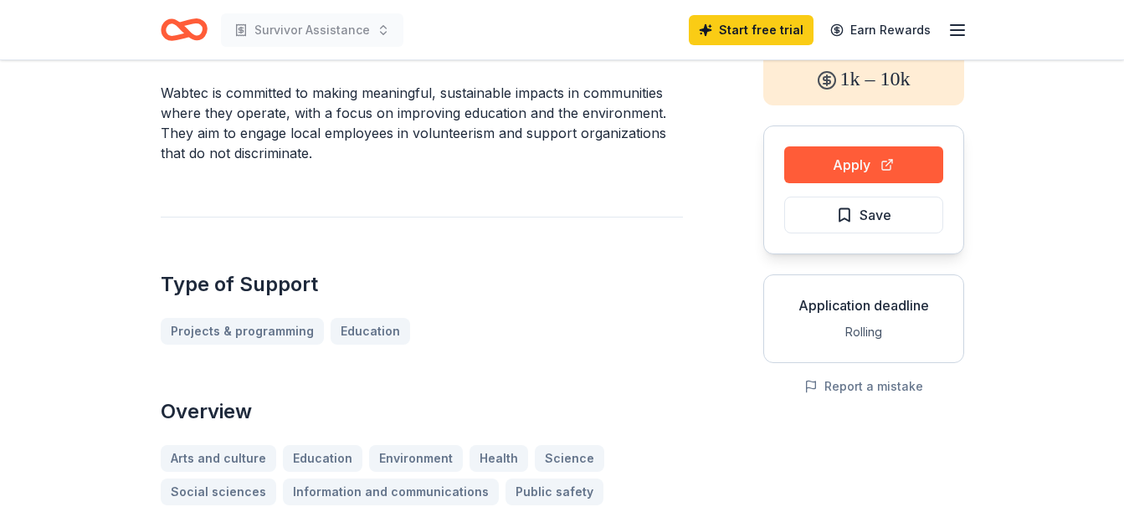
scroll to position [100, 0]
click at [854, 165] on button "Apply" at bounding box center [863, 166] width 159 height 37
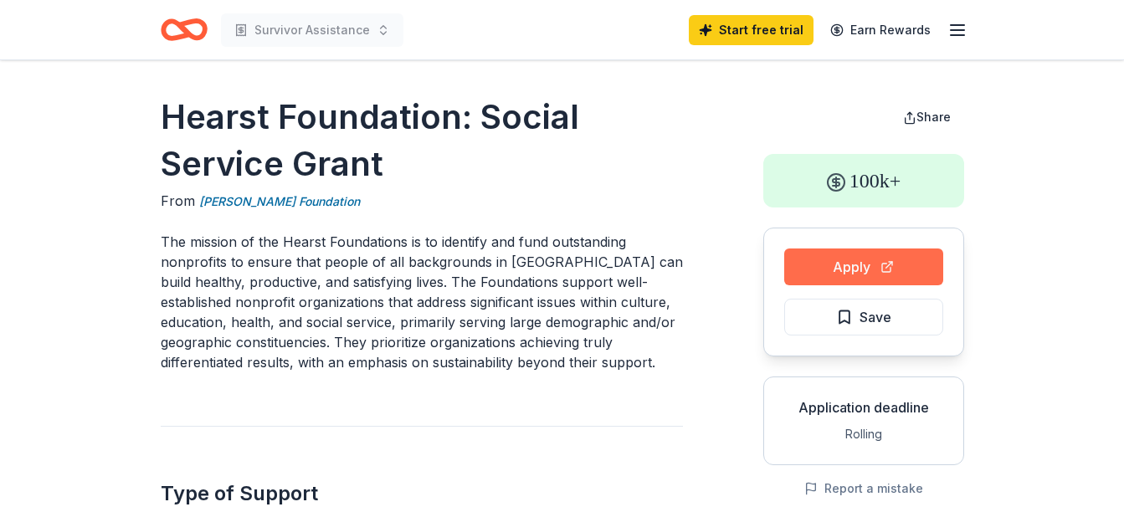
click at [864, 261] on button "Apply" at bounding box center [863, 267] width 159 height 37
click at [868, 267] on button "Apply" at bounding box center [863, 267] width 159 height 37
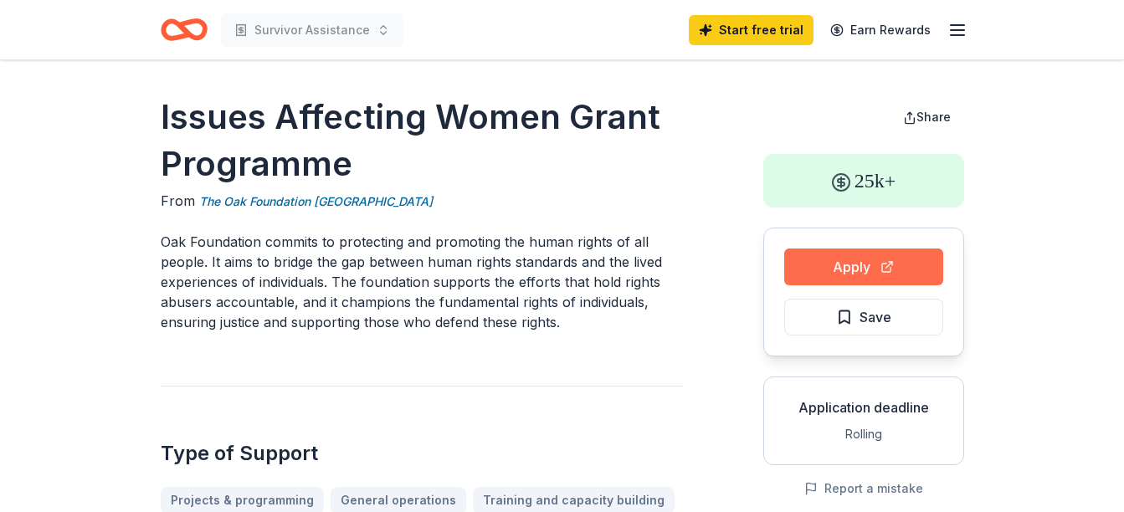
click at [841, 259] on button "Apply" at bounding box center [863, 267] width 159 height 37
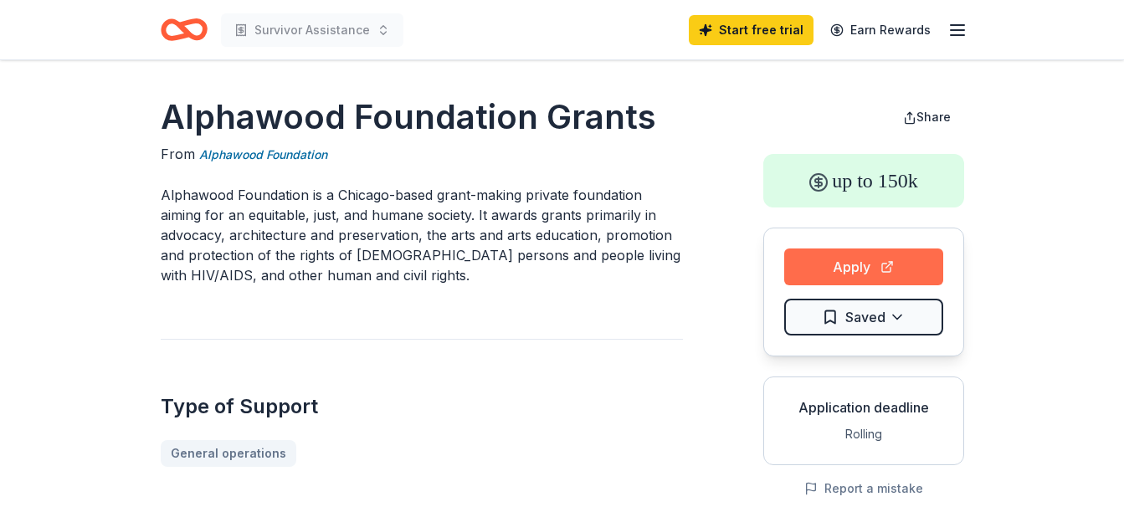
click at [827, 268] on button "Apply" at bounding box center [863, 267] width 159 height 37
